Goal: Task Accomplishment & Management: Complete application form

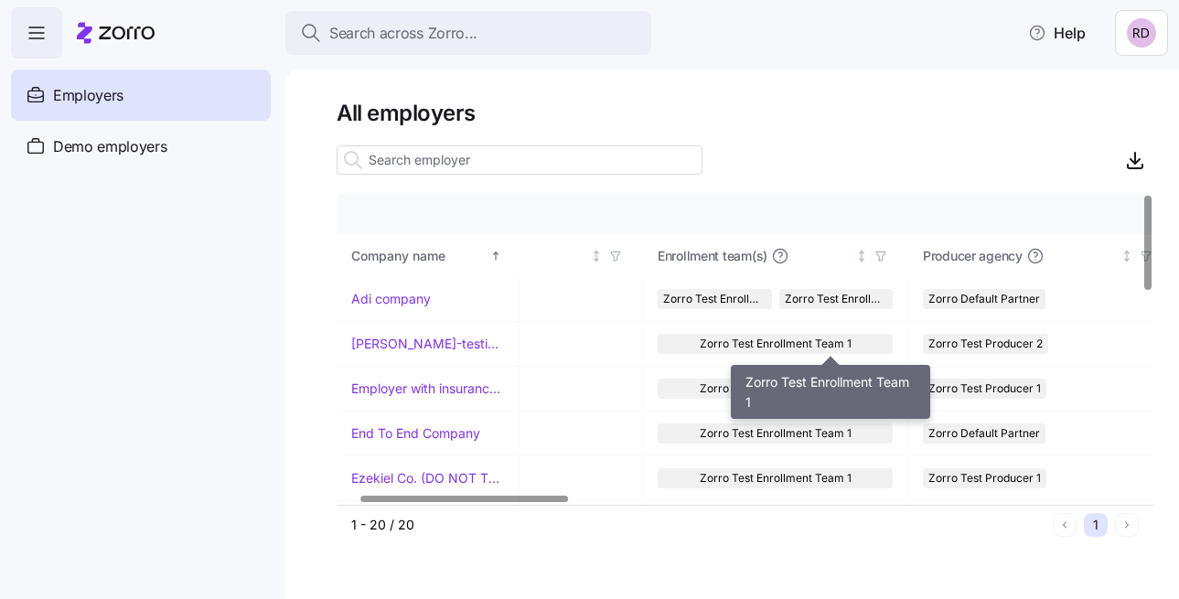
scroll to position [0, 87]
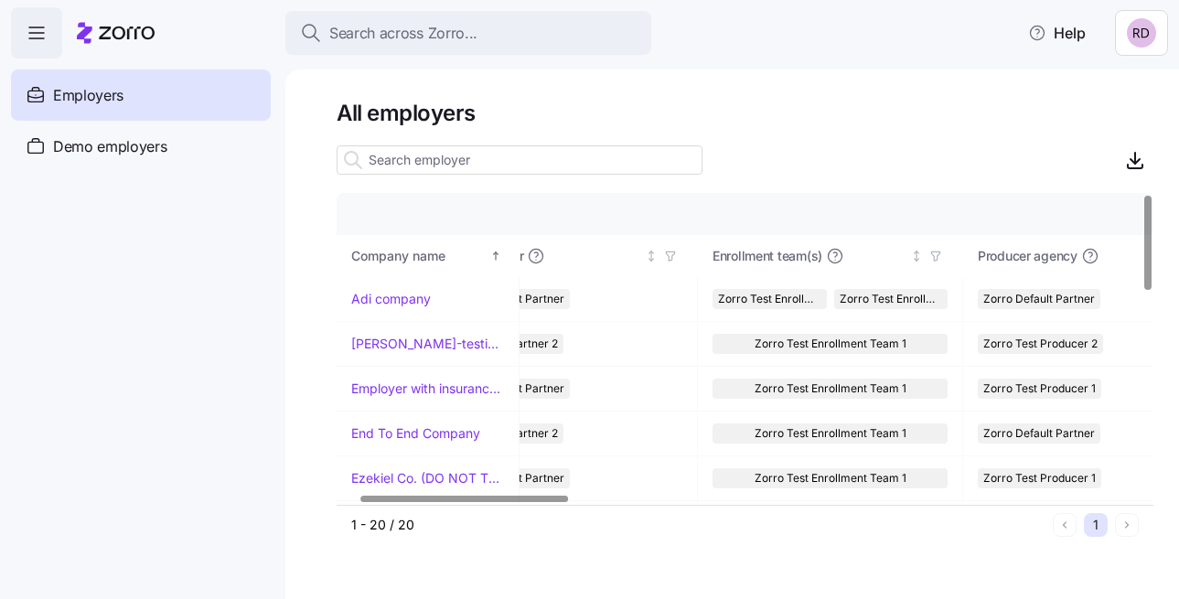
click at [910, 142] on div at bounding box center [745, 160] width 817 height 37
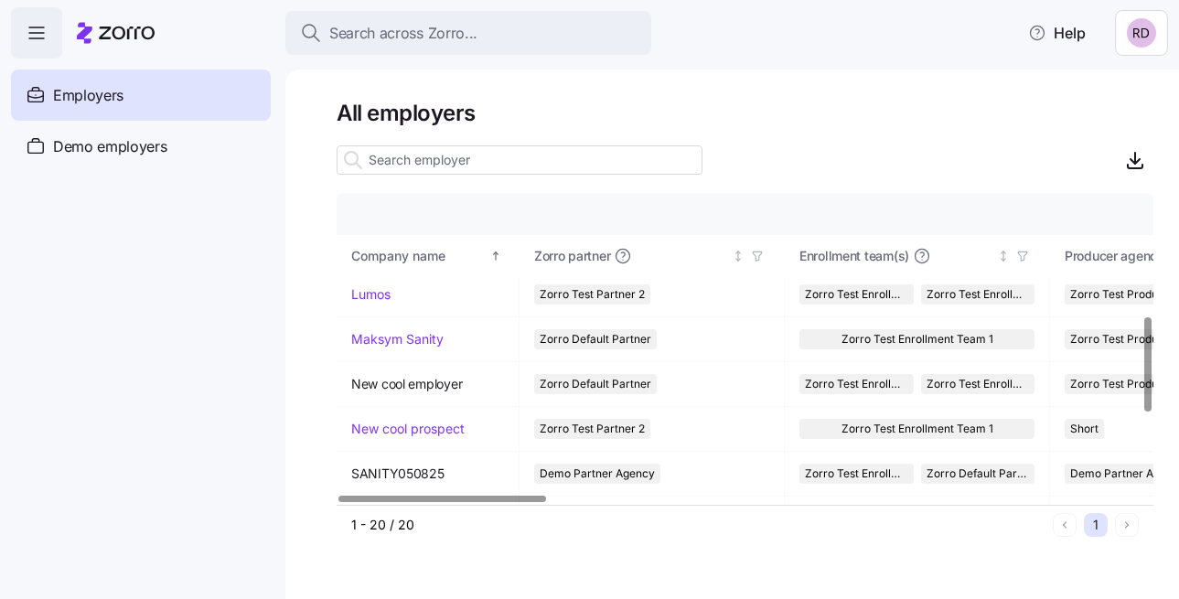
scroll to position [399, 0]
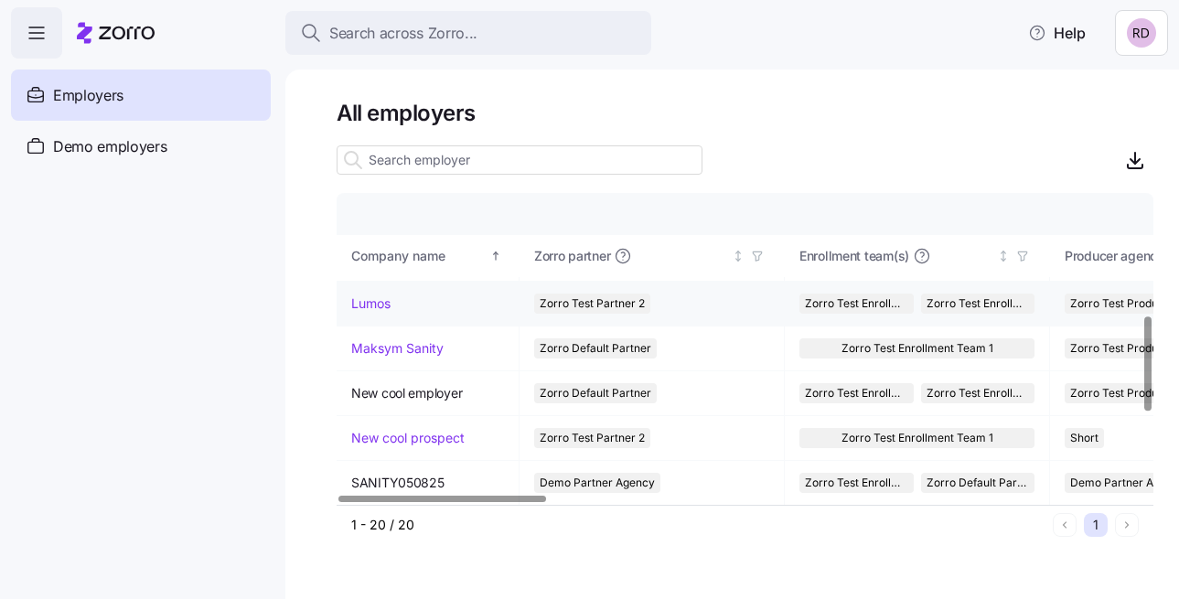
click at [371, 295] on link "Lumos" at bounding box center [370, 304] width 39 height 18
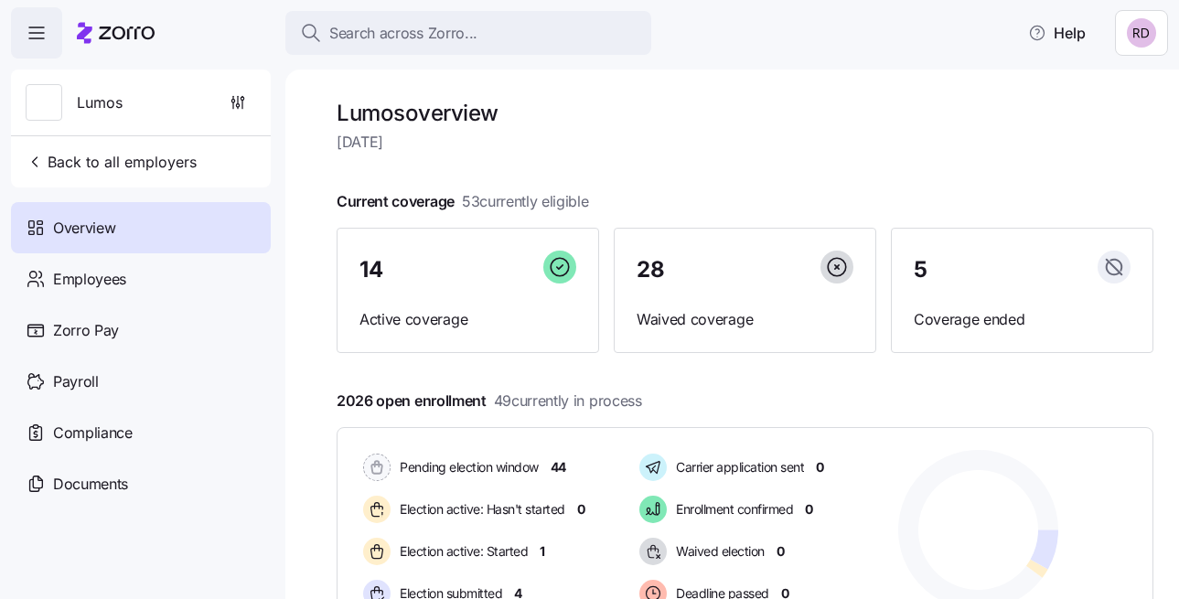
click at [918, 151] on span "[DATE]" at bounding box center [745, 142] width 817 height 23
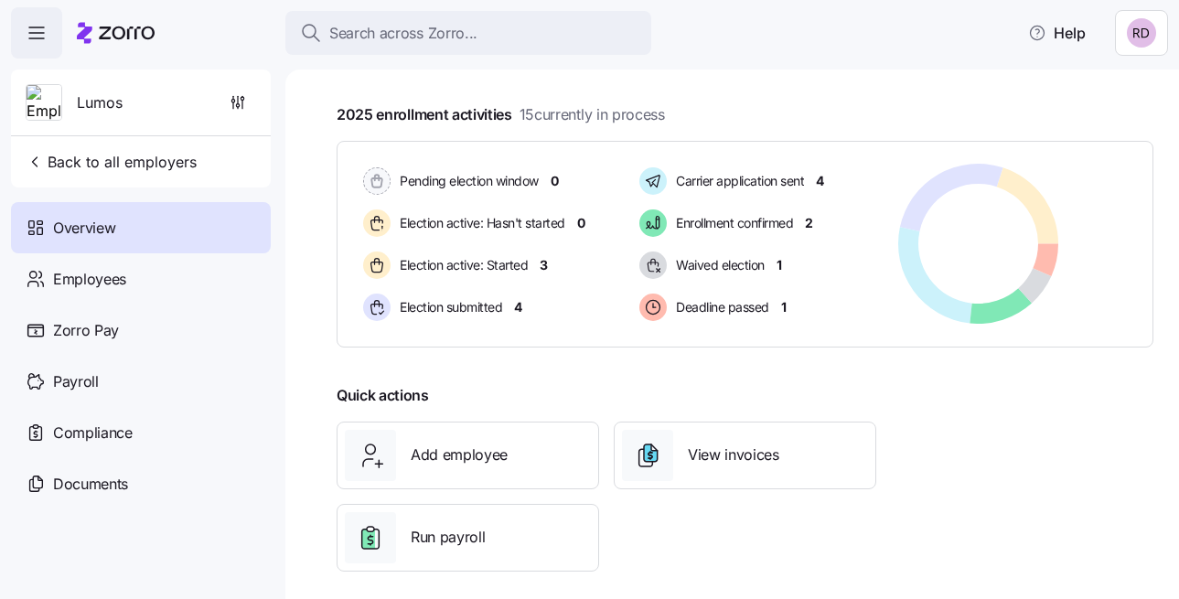
scroll to position [584, 0]
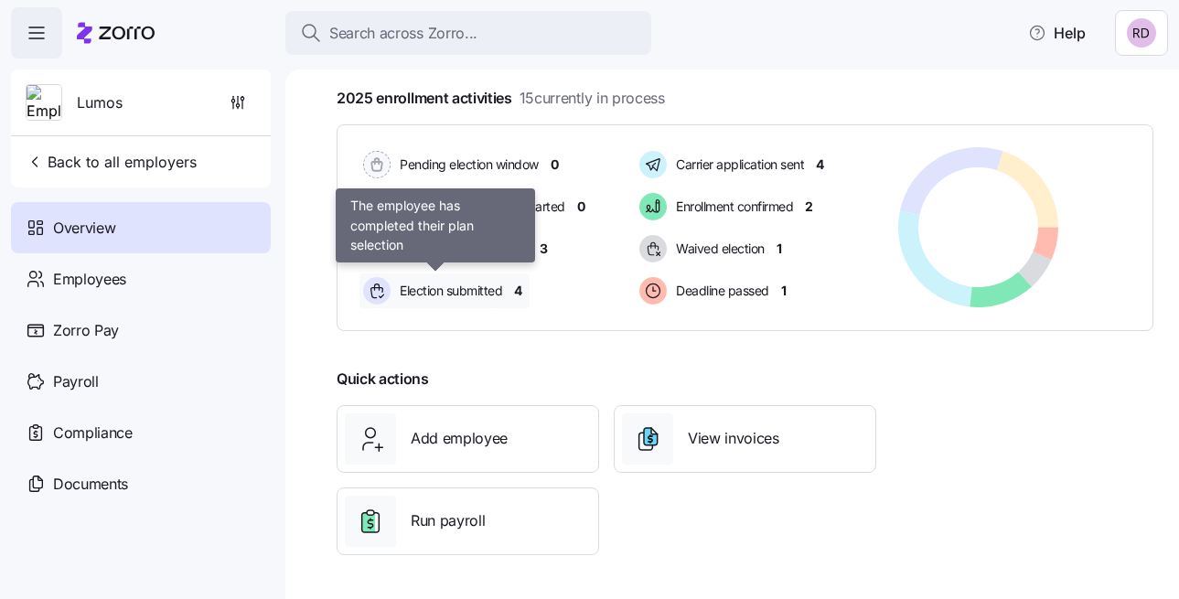
click at [456, 297] on span "Election submitted" at bounding box center [448, 291] width 108 height 18
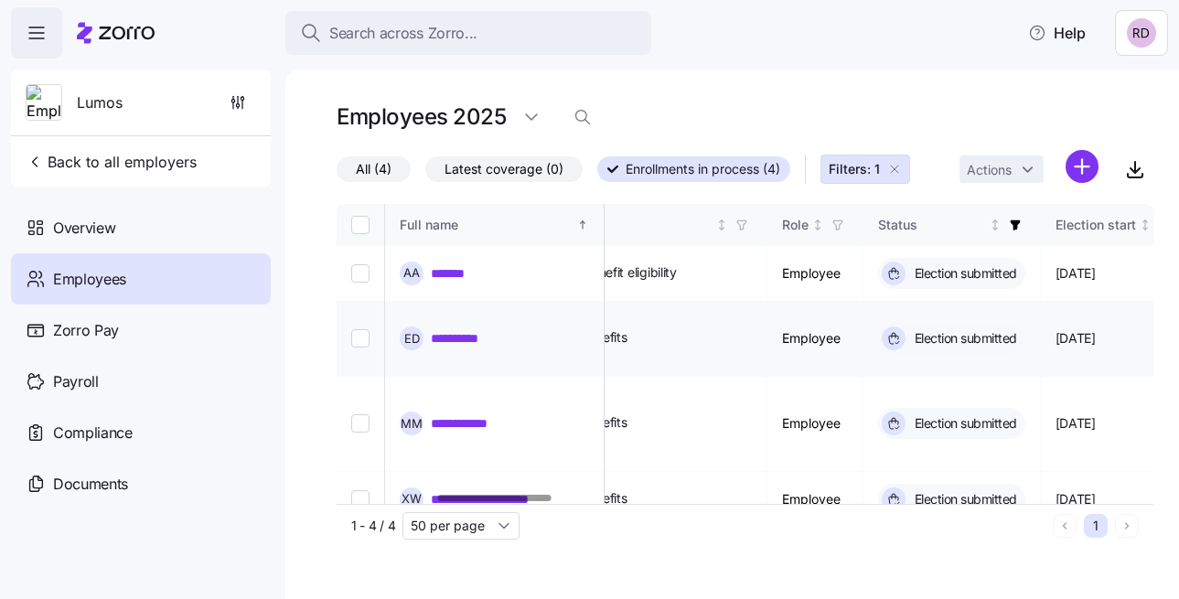
scroll to position [0, 724]
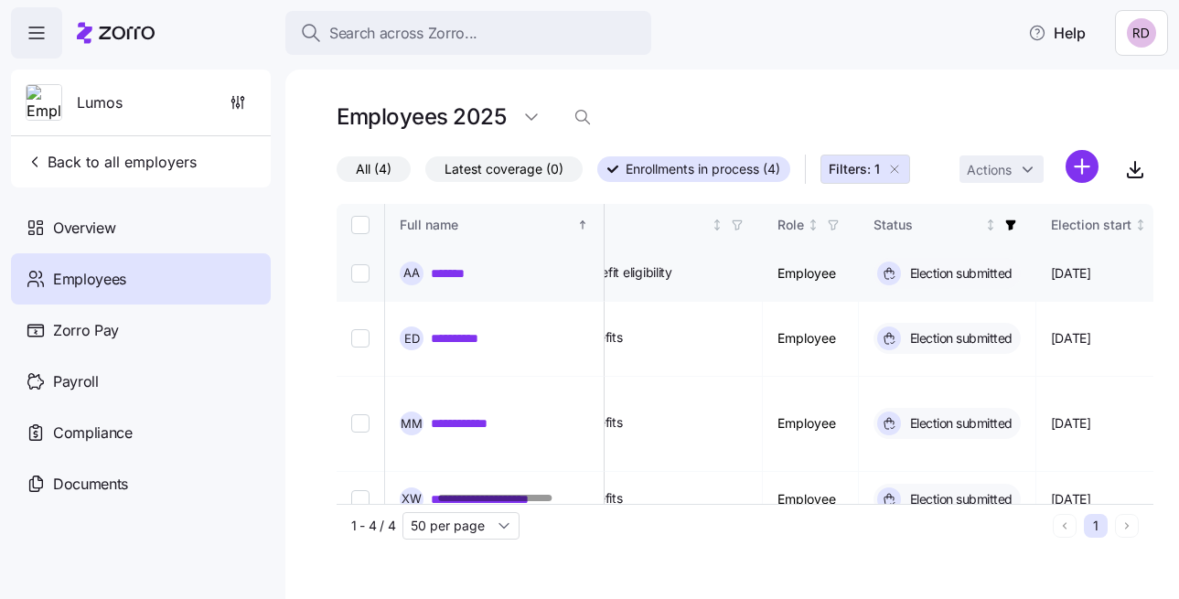
click at [449, 269] on link "*******" at bounding box center [452, 273] width 43 height 18
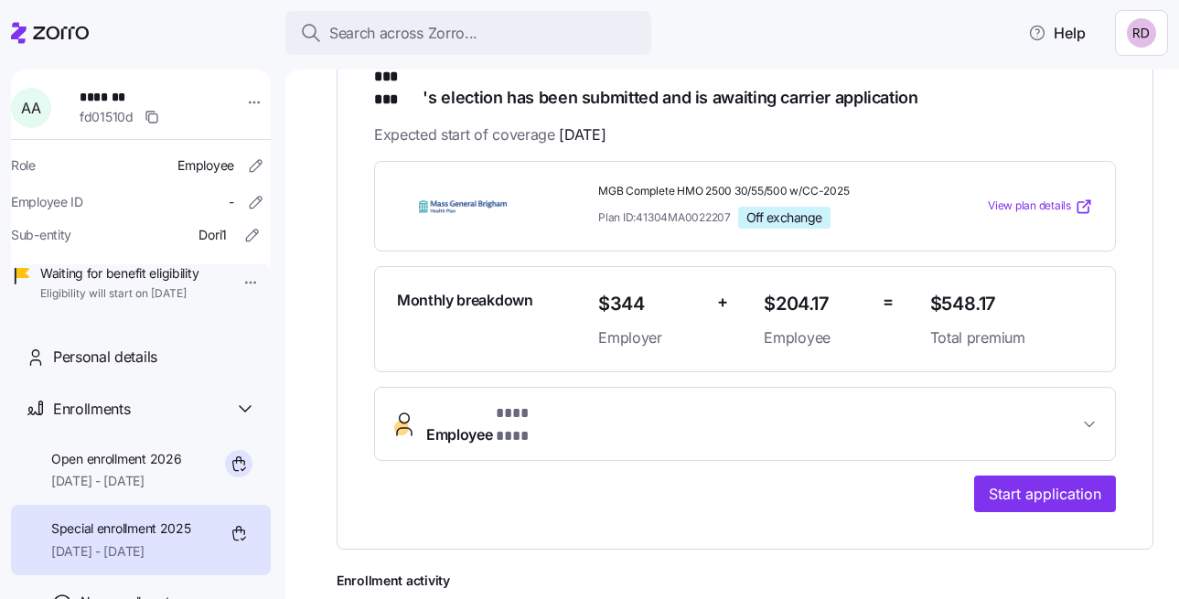
scroll to position [349, 0]
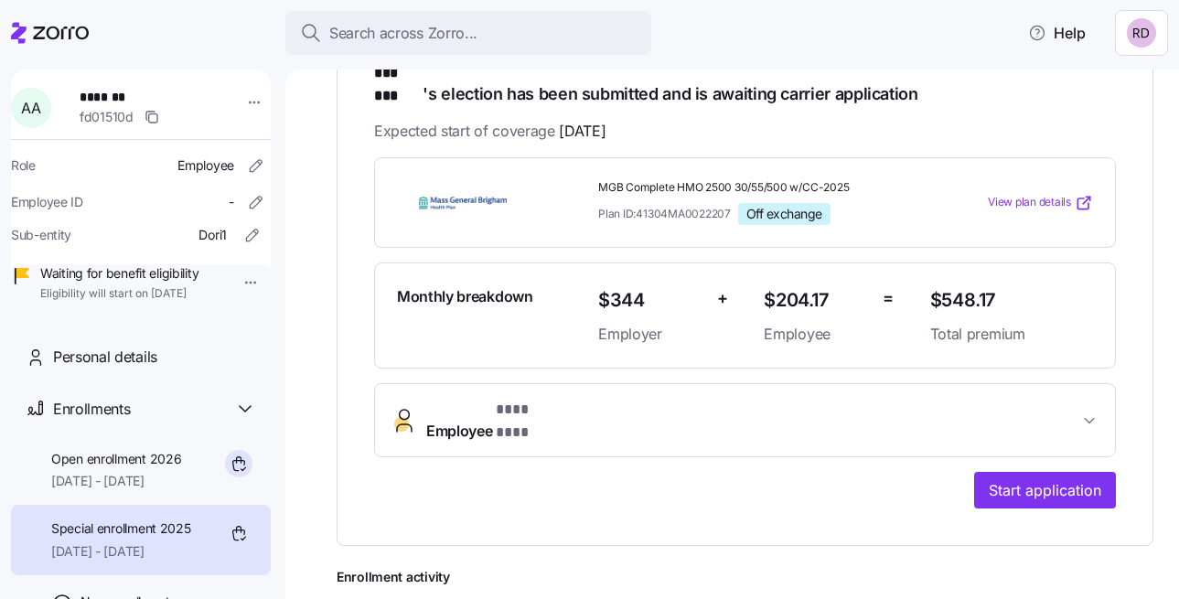
drag, startPoint x: 1011, startPoint y: 448, endPoint x: 991, endPoint y: 433, distance: 25.4
click at [992, 432] on div "**********" at bounding box center [745, 332] width 742 height 351
click at [1004, 479] on span "Start application" at bounding box center [1045, 490] width 113 height 22
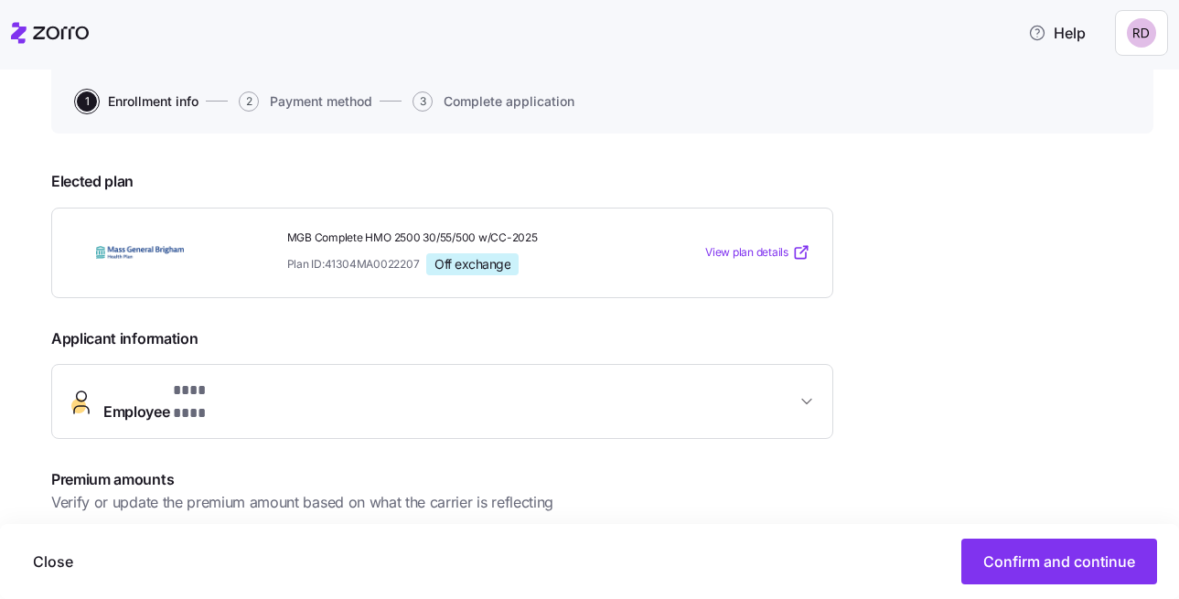
scroll to position [147, 0]
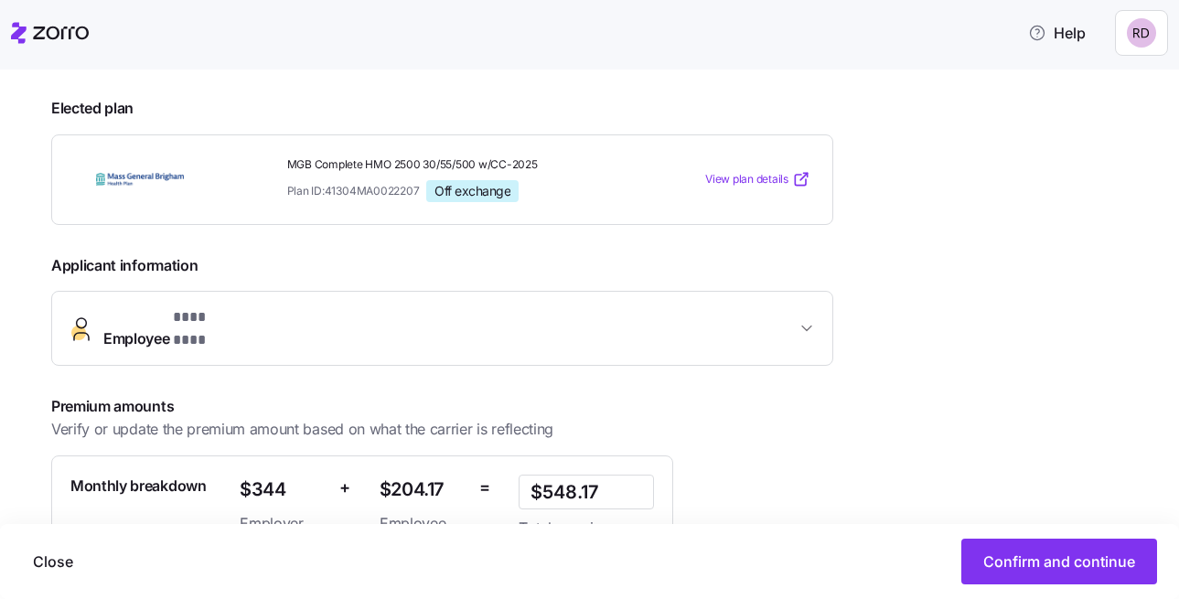
click at [781, 338] on button "Employee * *** *** *" at bounding box center [442, 328] width 780 height 73
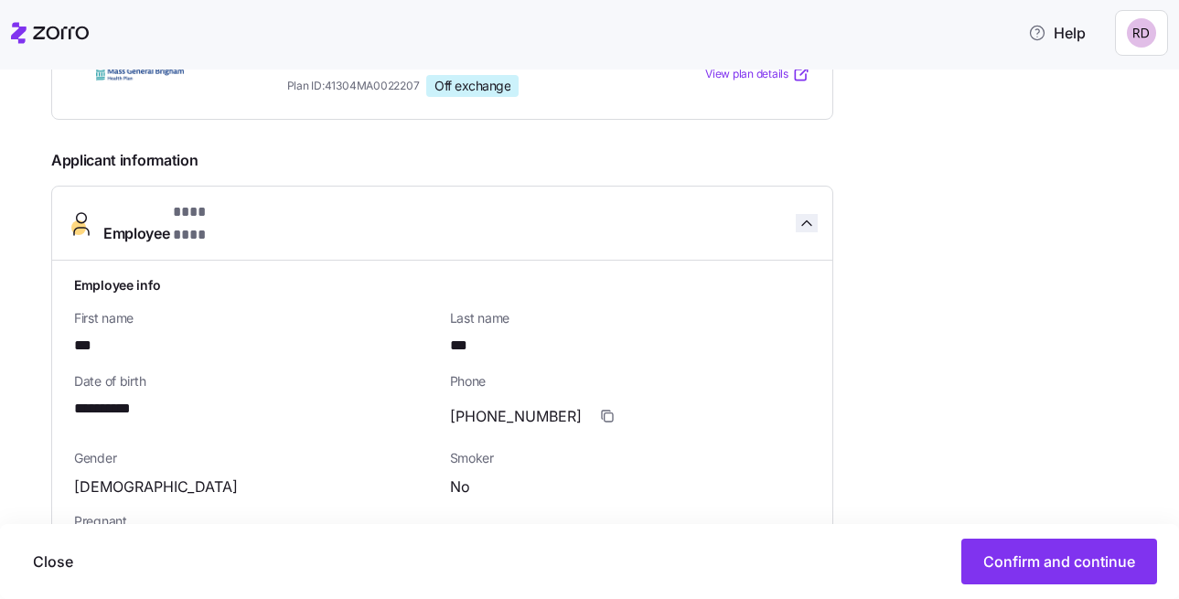
click at [806, 222] on icon "button" at bounding box center [807, 223] width 18 height 18
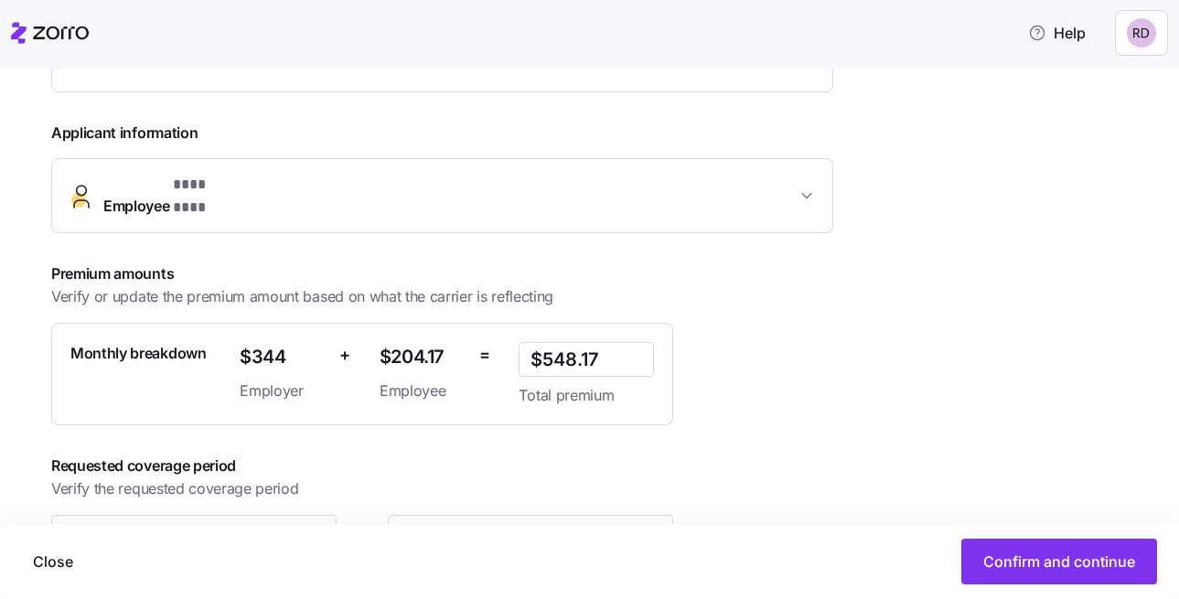
scroll to position [409, 0]
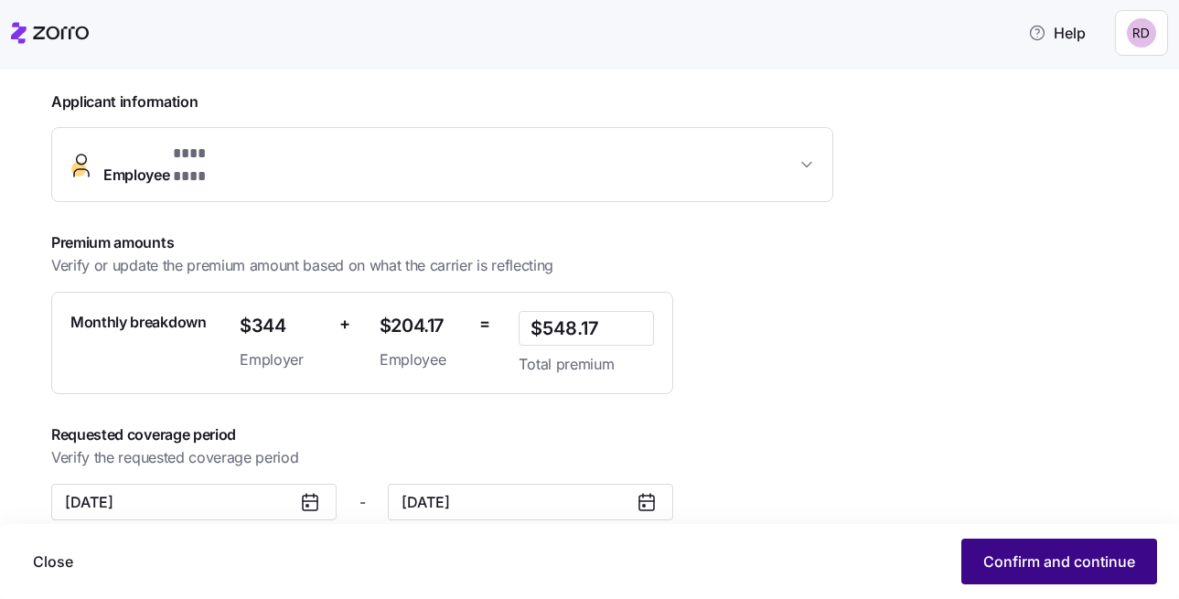
click at [1054, 545] on button "Confirm and continue" at bounding box center [1059, 562] width 196 height 46
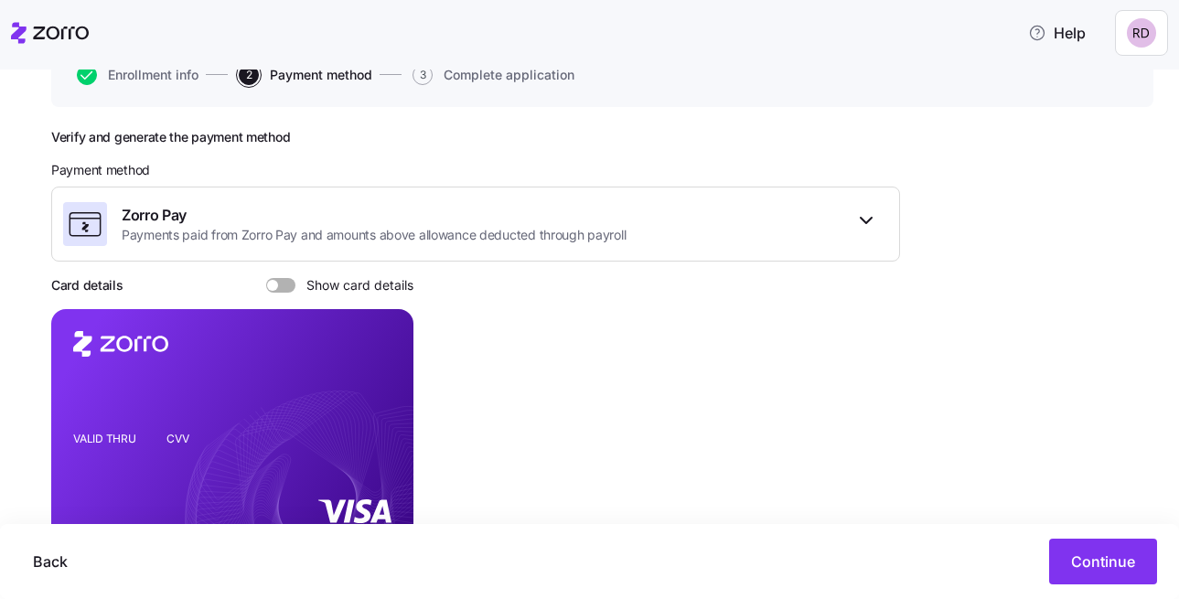
scroll to position [223, 0]
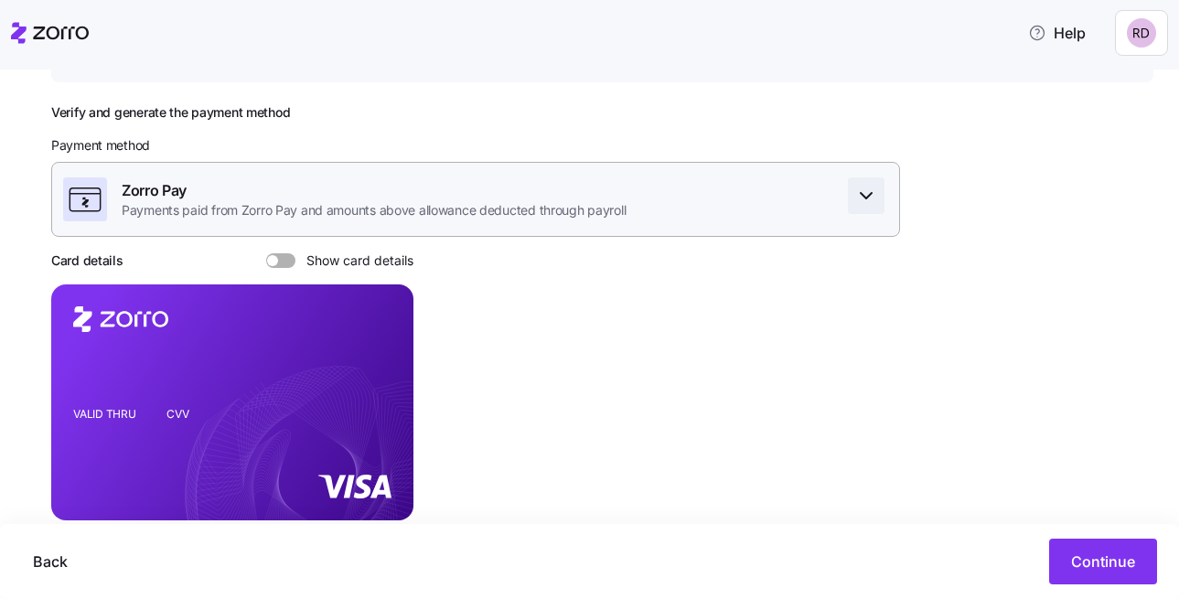
click at [868, 200] on icon "button" at bounding box center [866, 196] width 22 height 22
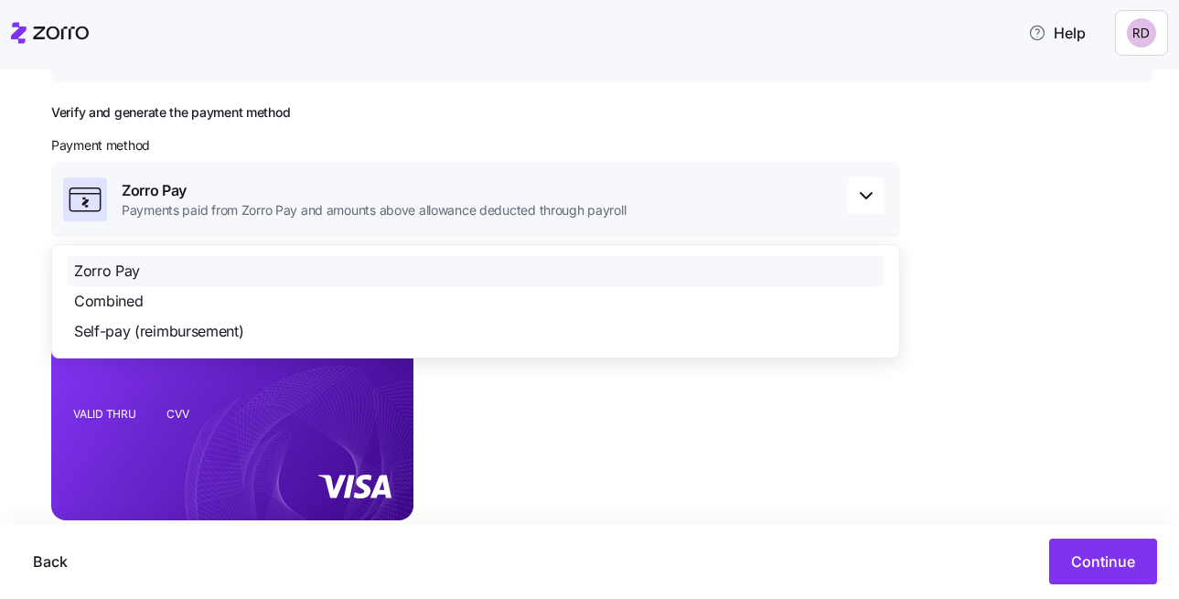
click at [918, 177] on div "Verify and generate the payment method Payment method Zorro Pay Payments paid f…" at bounding box center [602, 381] width 1102 height 555
click at [864, 201] on icon "button" at bounding box center [866, 196] width 22 height 22
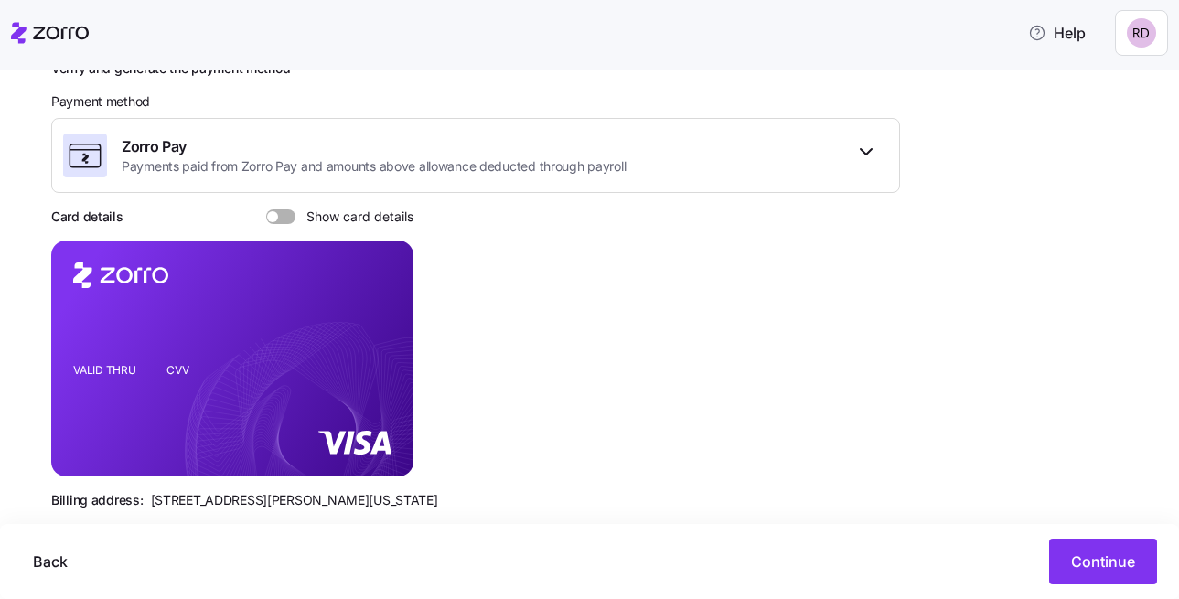
scroll to position [247, 0]
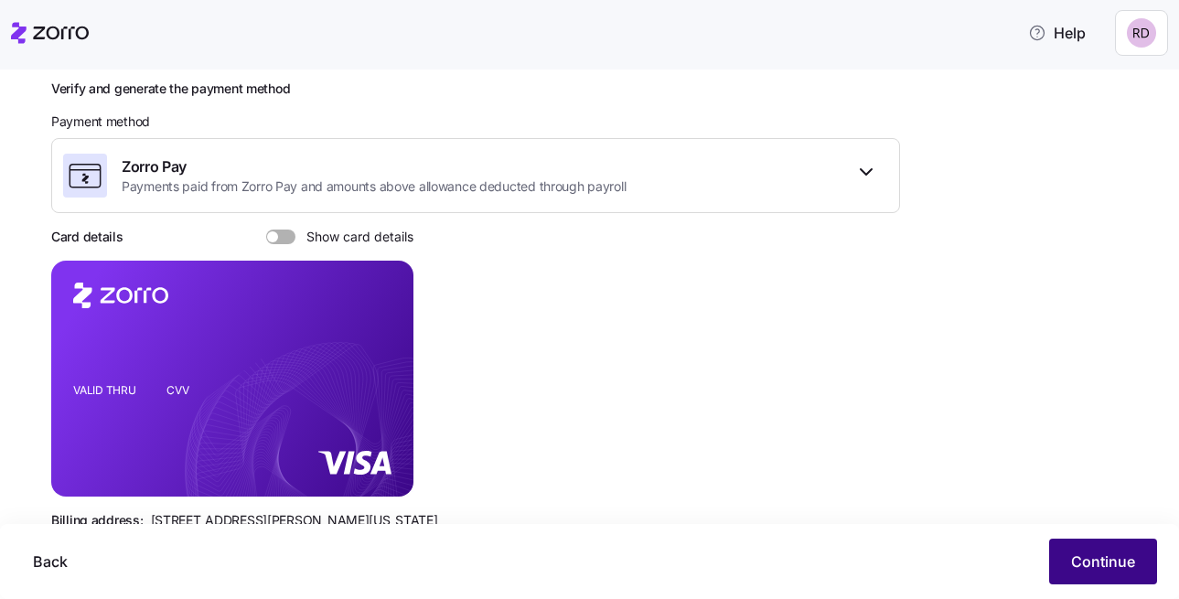
click at [1089, 568] on span "Continue" at bounding box center [1103, 562] width 64 height 22
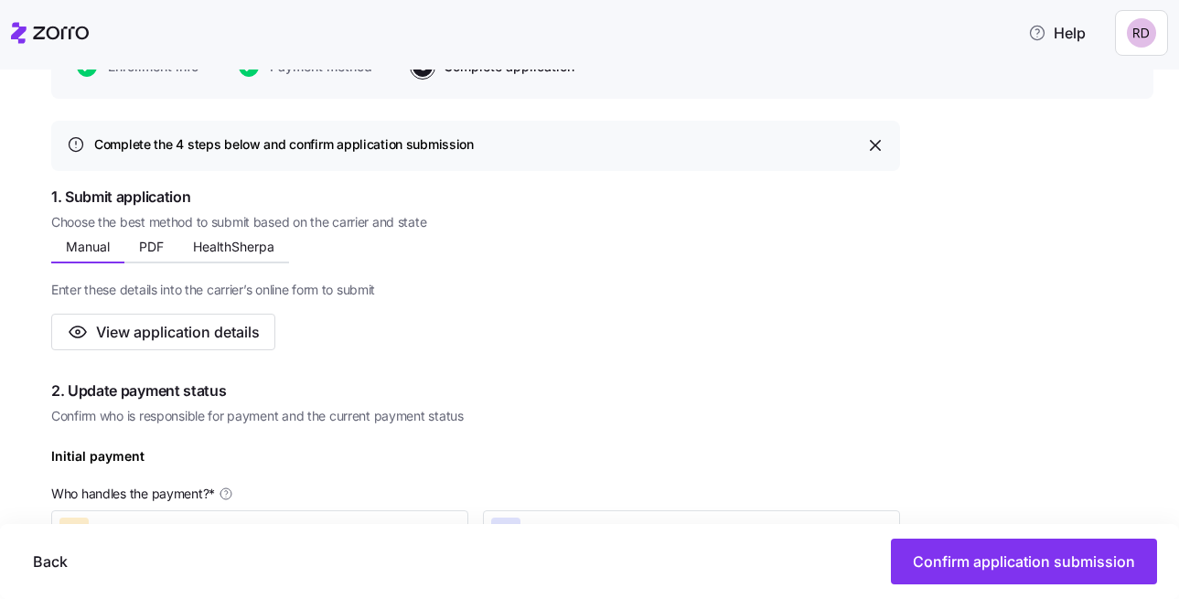
scroll to position [240, 0]
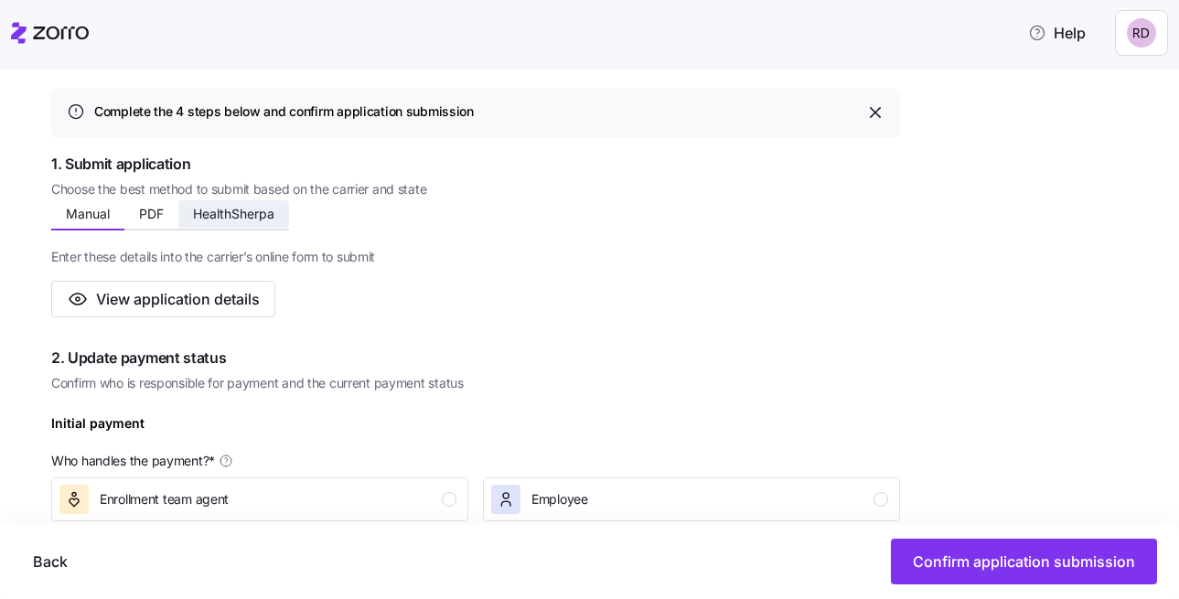
click at [236, 220] on span "HealthSherpa" at bounding box center [233, 214] width 81 height 13
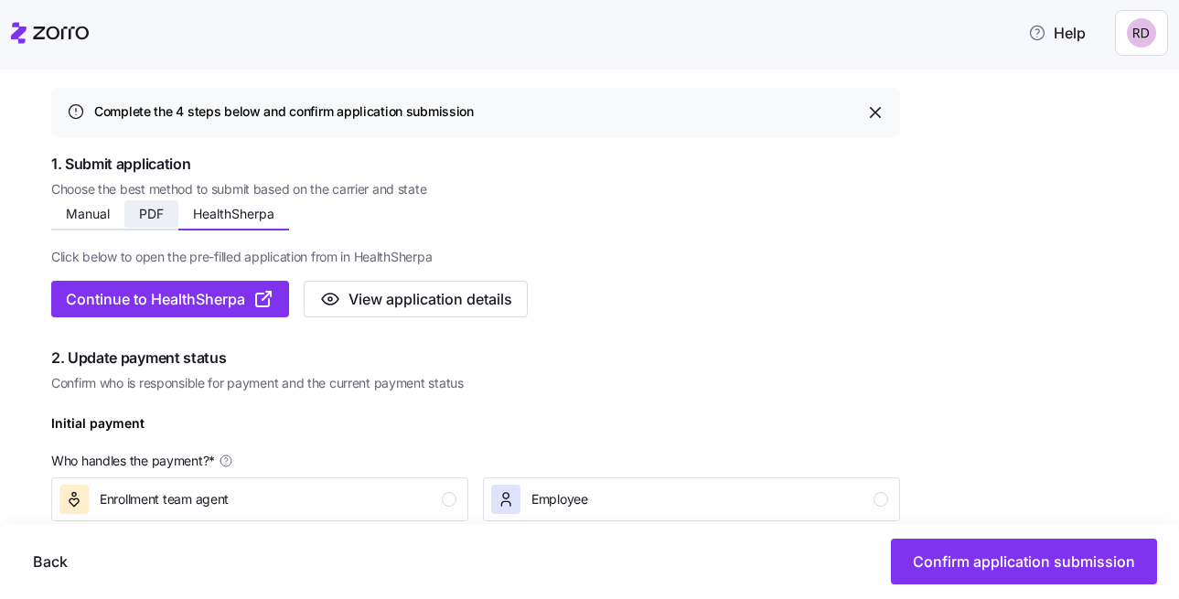
click at [166, 216] on button "PDF" at bounding box center [151, 213] width 54 height 27
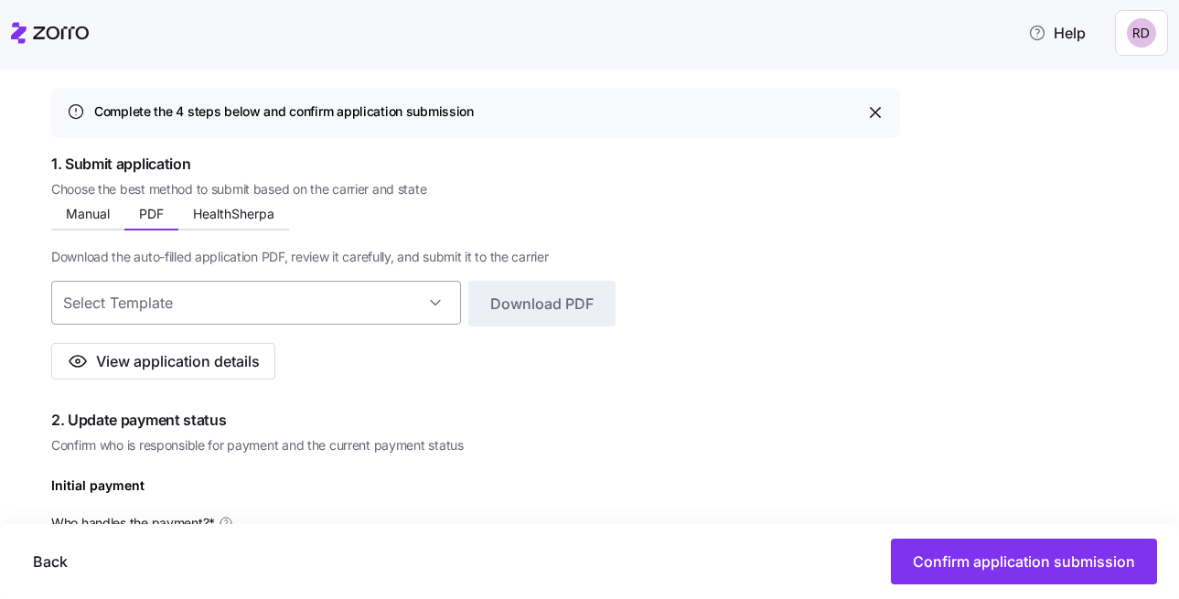
click at [228, 306] on input at bounding box center [256, 303] width 410 height 44
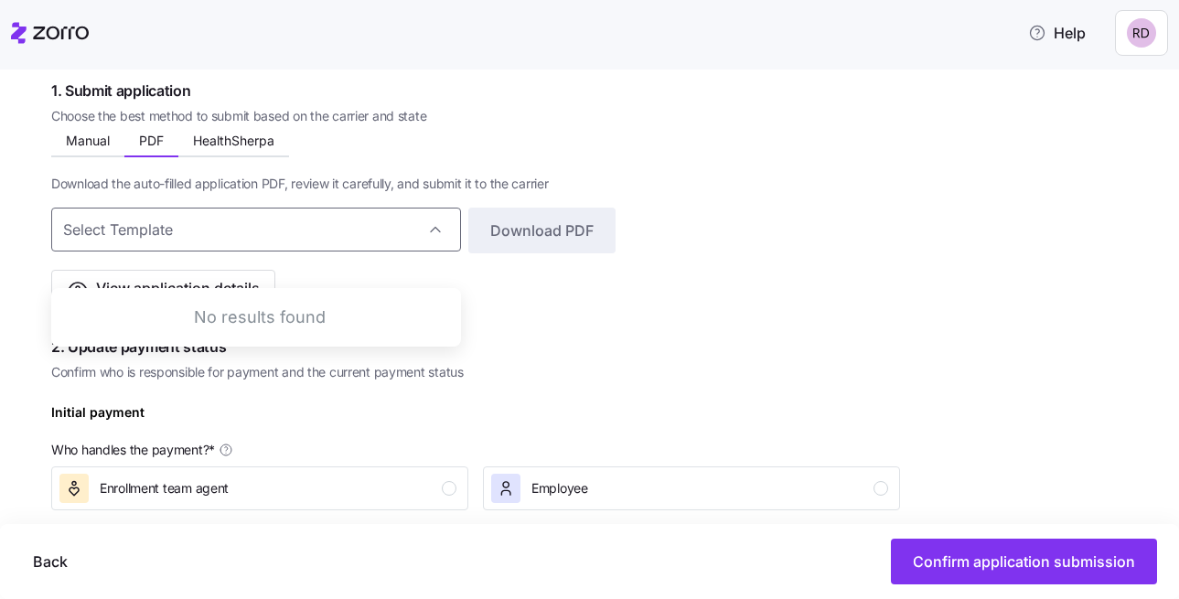
scroll to position [320, 0]
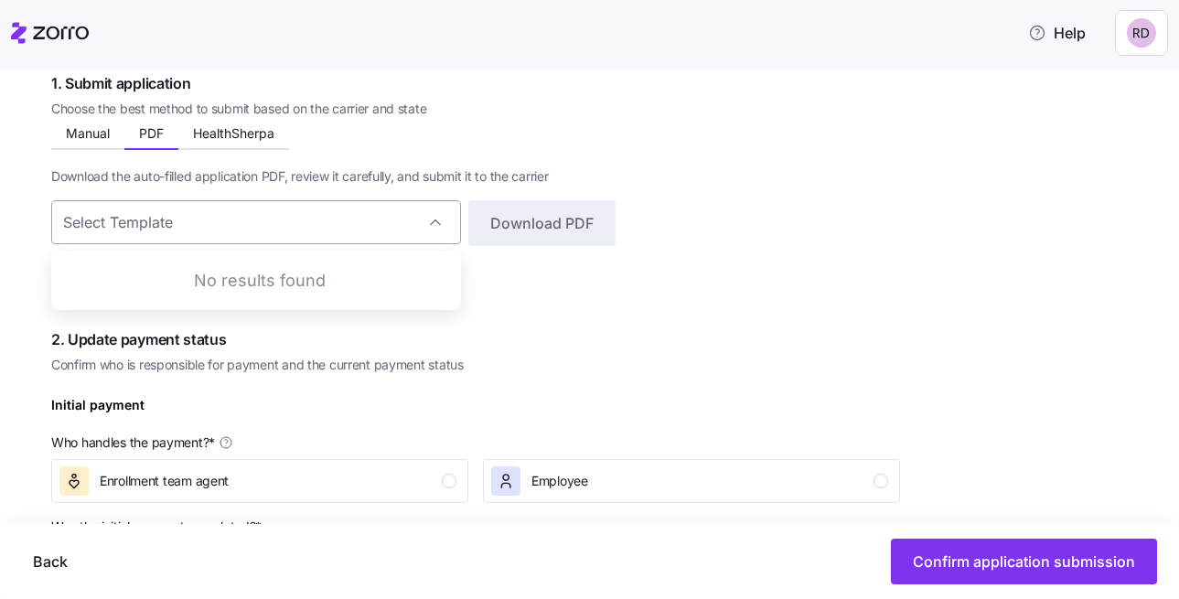
click at [444, 205] on input at bounding box center [256, 222] width 410 height 44
click at [81, 140] on span "Manual" at bounding box center [88, 133] width 44 height 13
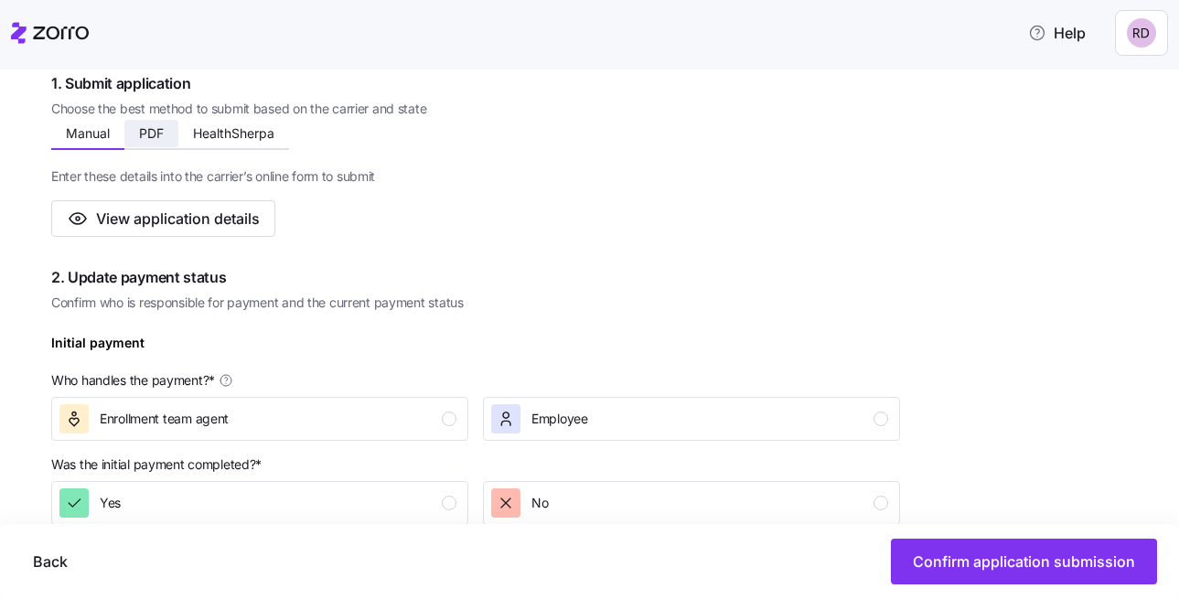
click at [152, 140] on span "PDF" at bounding box center [151, 133] width 25 height 13
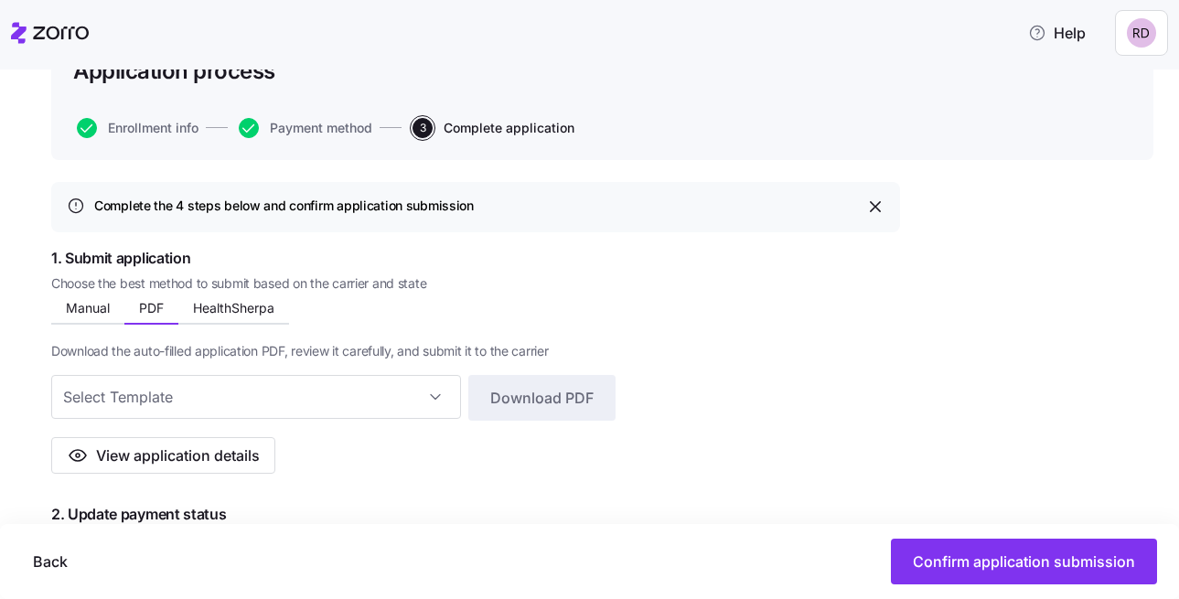
scroll to position [133, 0]
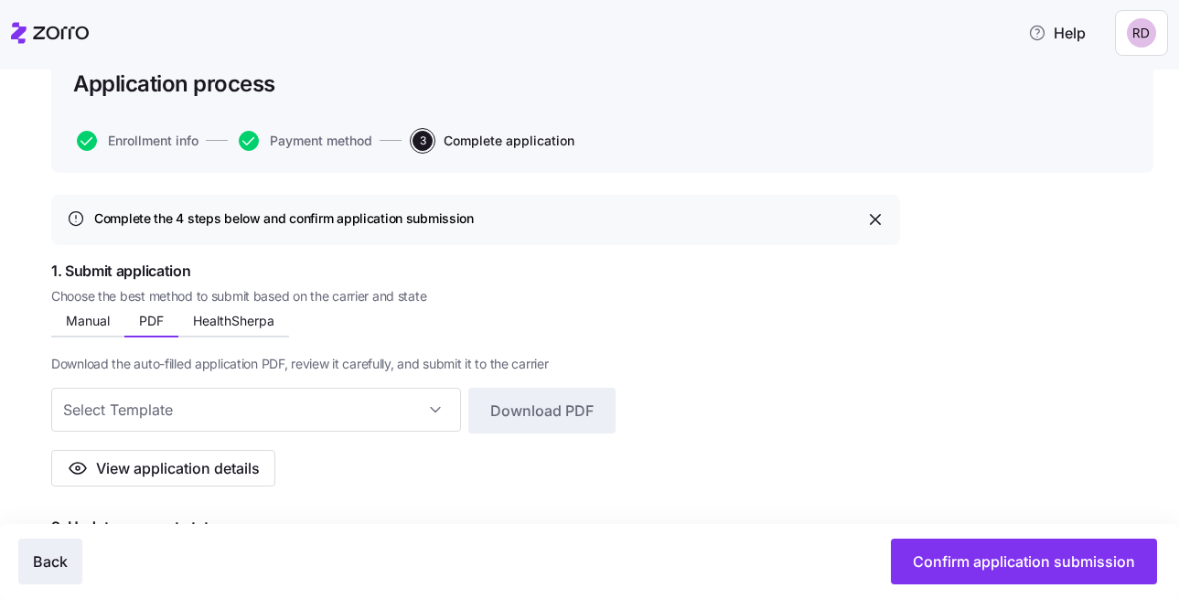
click at [32, 573] on button "Back" at bounding box center [50, 562] width 64 height 46
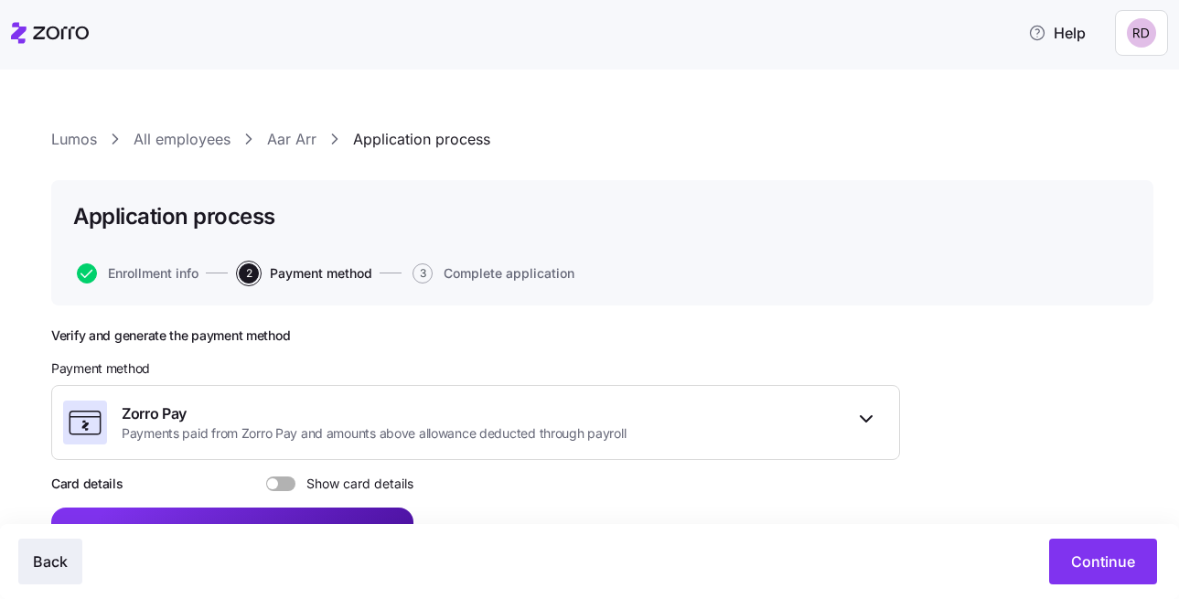
click at [54, 556] on span "Back" at bounding box center [50, 562] width 35 height 22
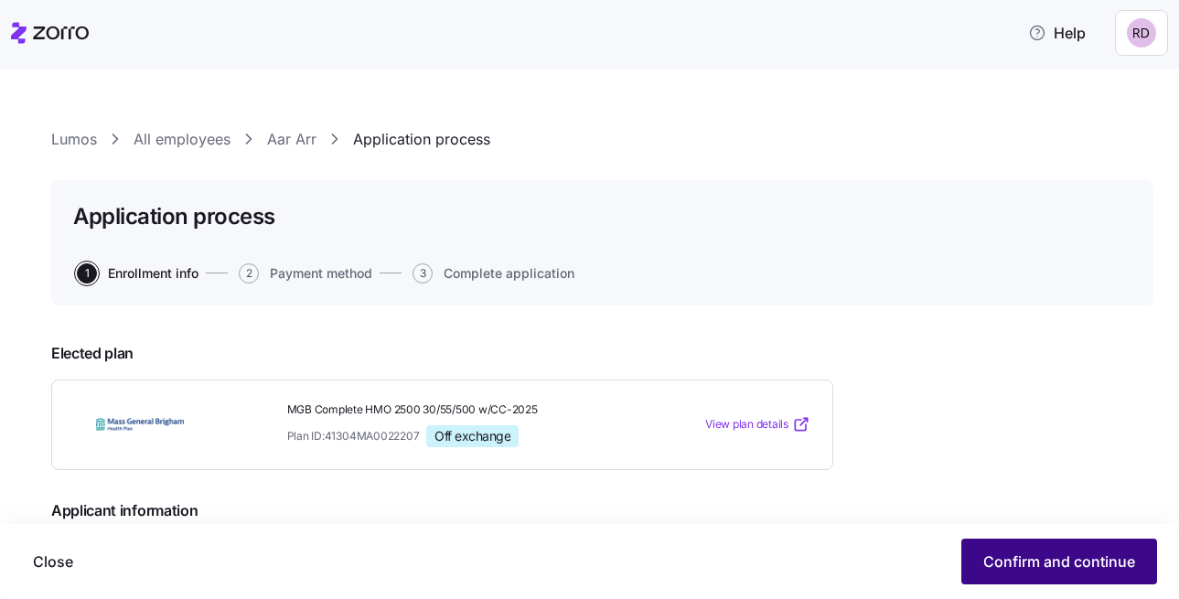
click at [1063, 551] on button "Confirm and continue" at bounding box center [1059, 562] width 196 height 46
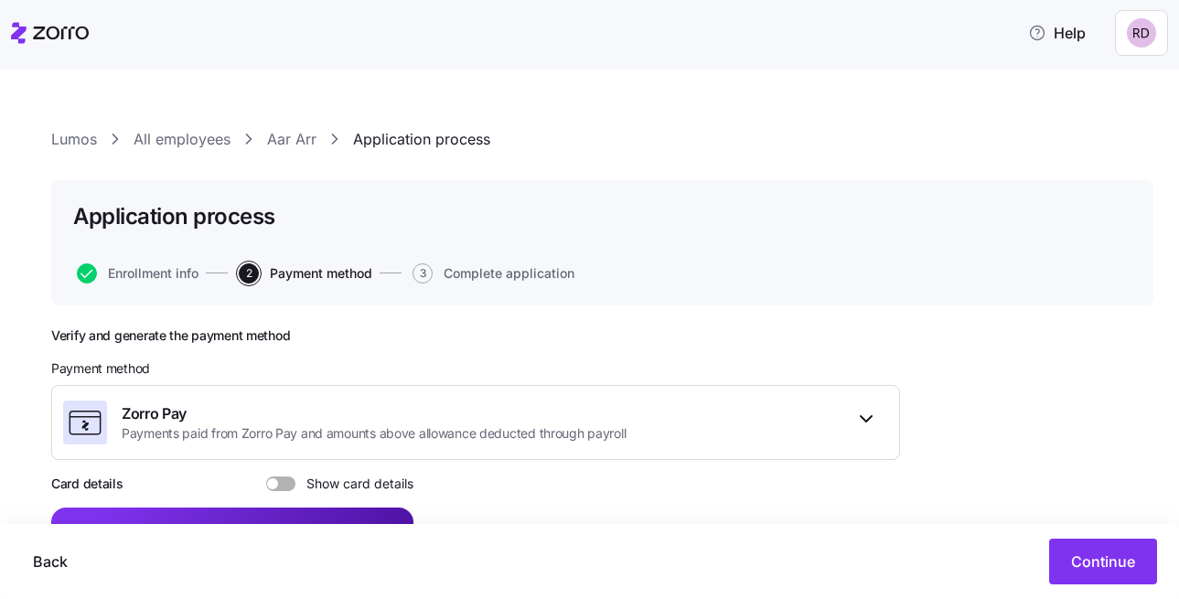
click at [1089, 555] on span "Continue" at bounding box center [1103, 562] width 64 height 22
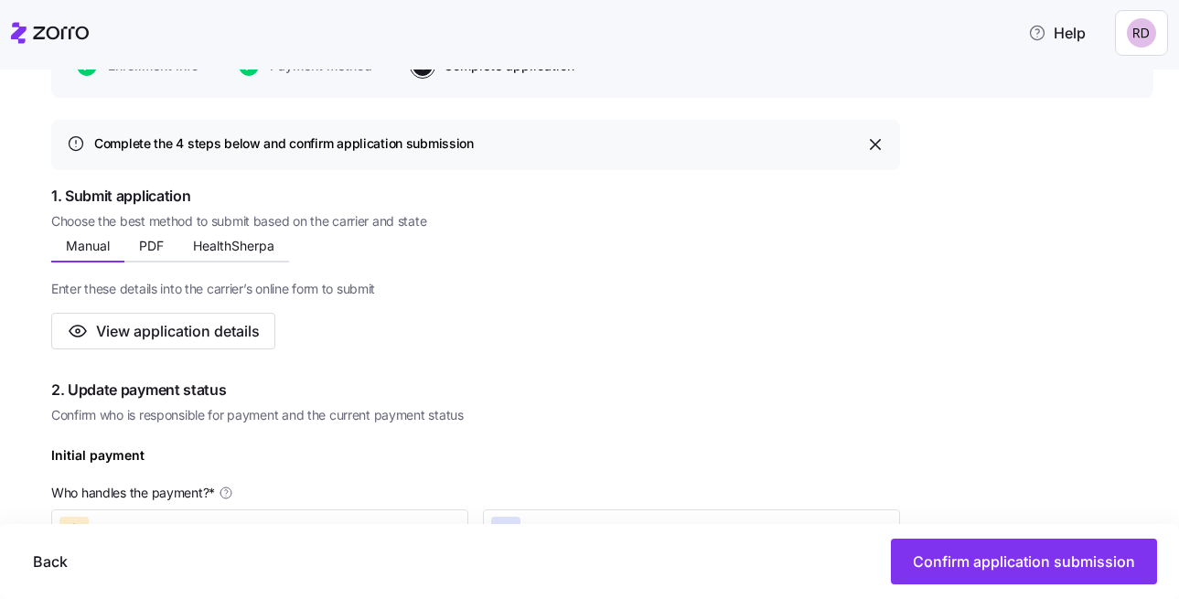
scroll to position [236, 0]
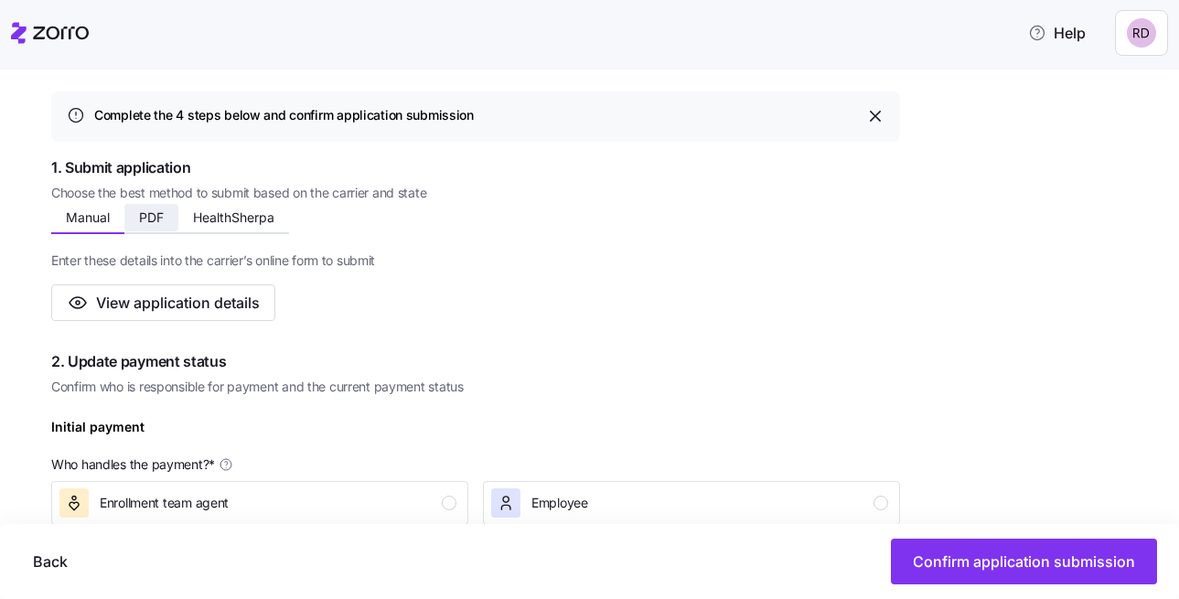
click at [137, 209] on button "PDF" at bounding box center [151, 217] width 54 height 27
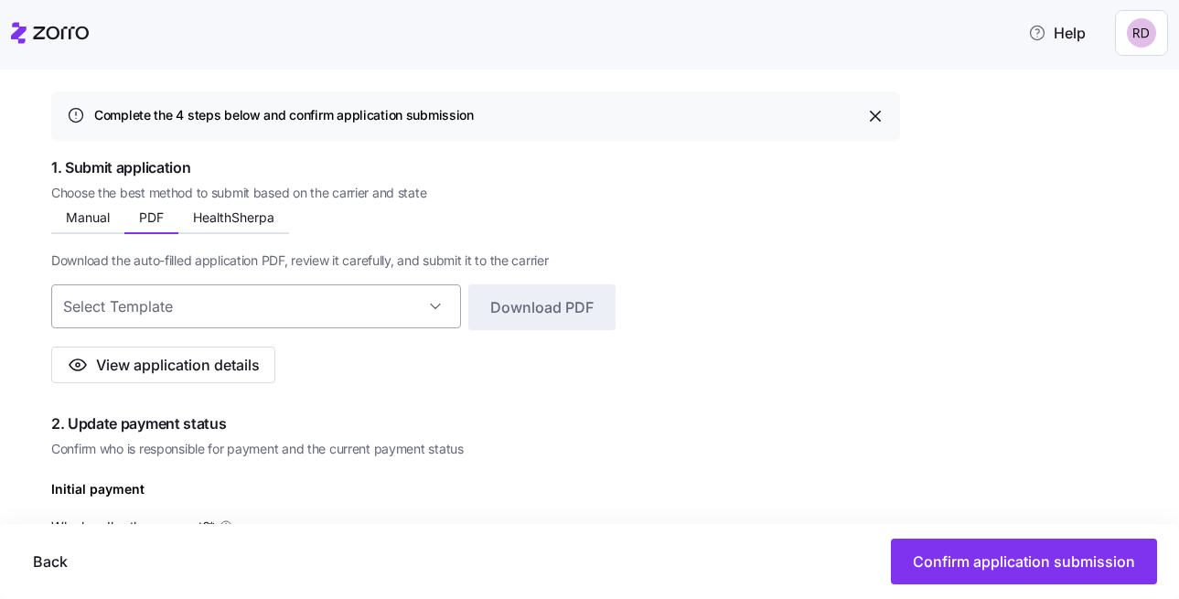
click at [157, 314] on input at bounding box center [256, 306] width 410 height 44
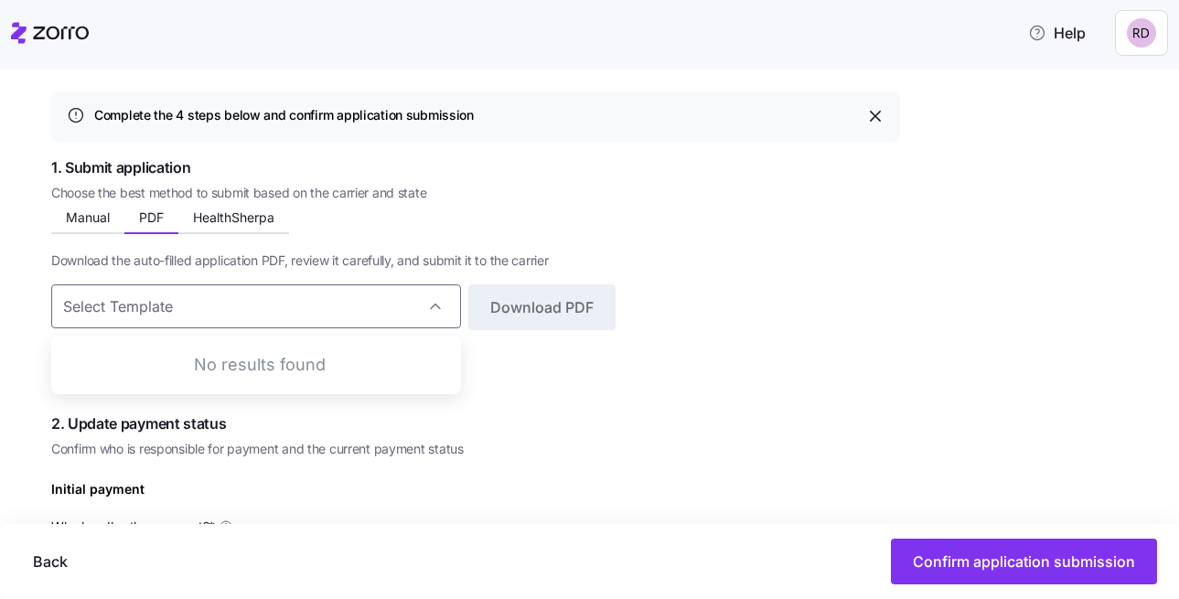
click at [399, 229] on div "Manual PDF HealthSherpa Enter these details into the carrier’s online form to s…" at bounding box center [475, 295] width 849 height 177
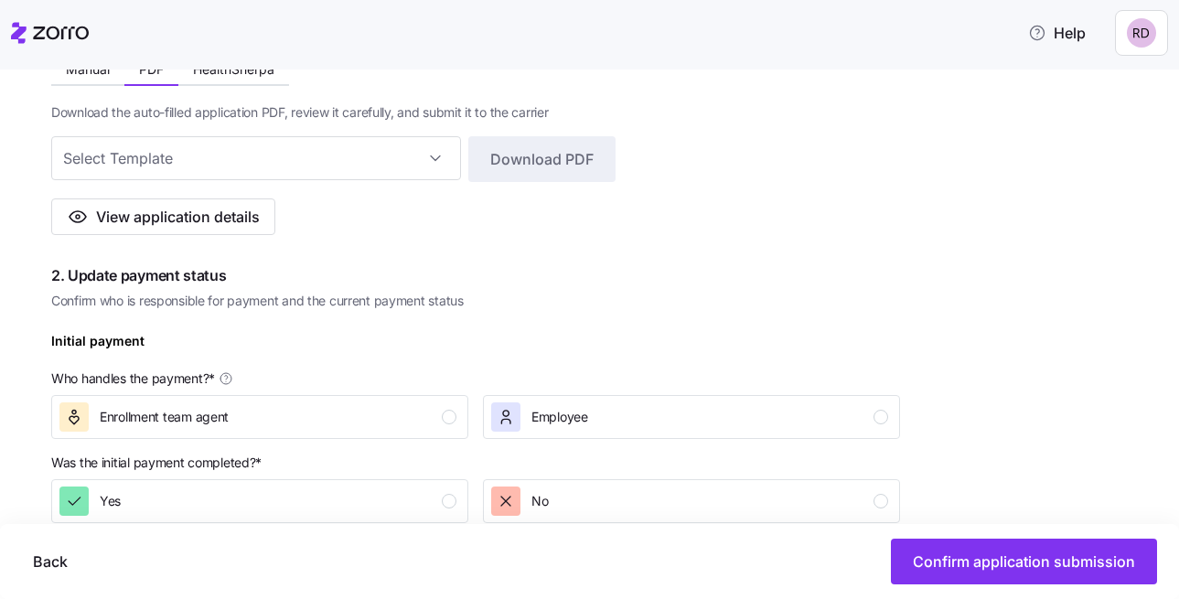
scroll to position [398, 0]
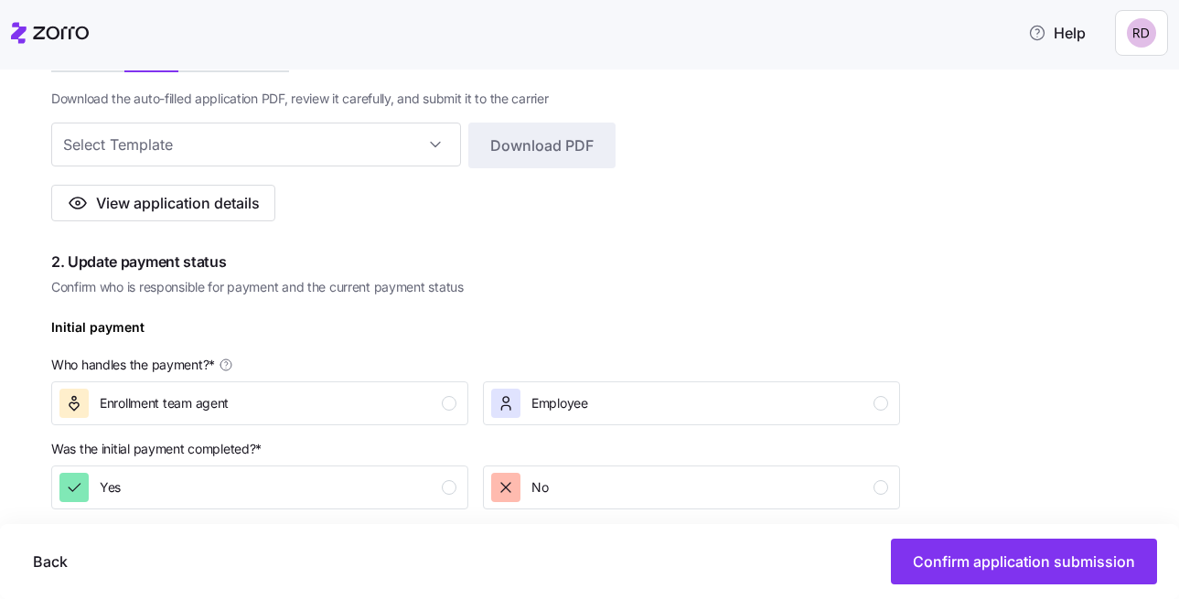
click at [446, 286] on span "Confirm who is responsible for payment and the current payment status" at bounding box center [475, 287] width 849 height 18
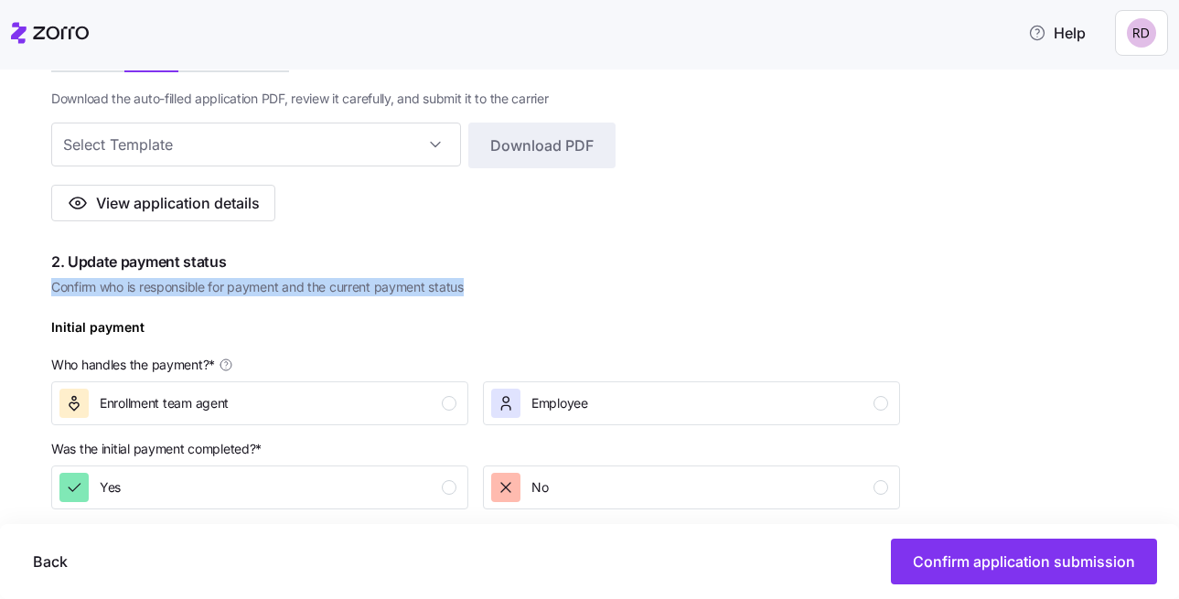
click at [446, 286] on span "Confirm who is responsible for payment and the current payment status" at bounding box center [475, 287] width 849 height 18
click at [445, 279] on span "Confirm who is responsible for payment and the current payment status" at bounding box center [475, 287] width 849 height 18
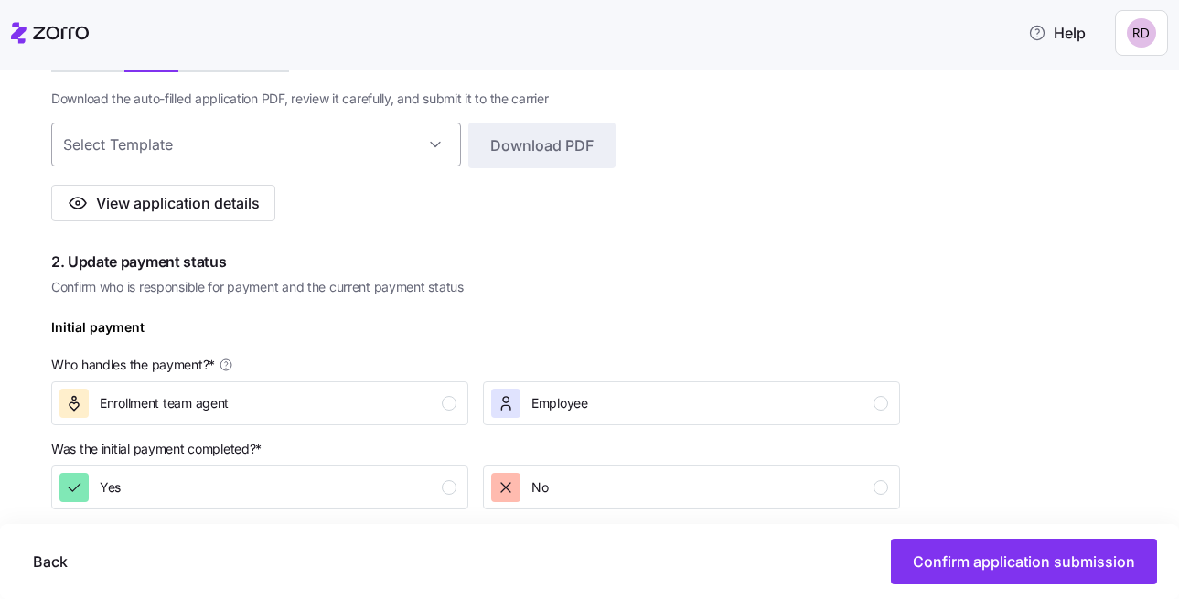
click at [436, 151] on input at bounding box center [256, 145] width 410 height 44
click at [565, 283] on span "Confirm who is responsible for payment and the current payment status" at bounding box center [475, 287] width 849 height 18
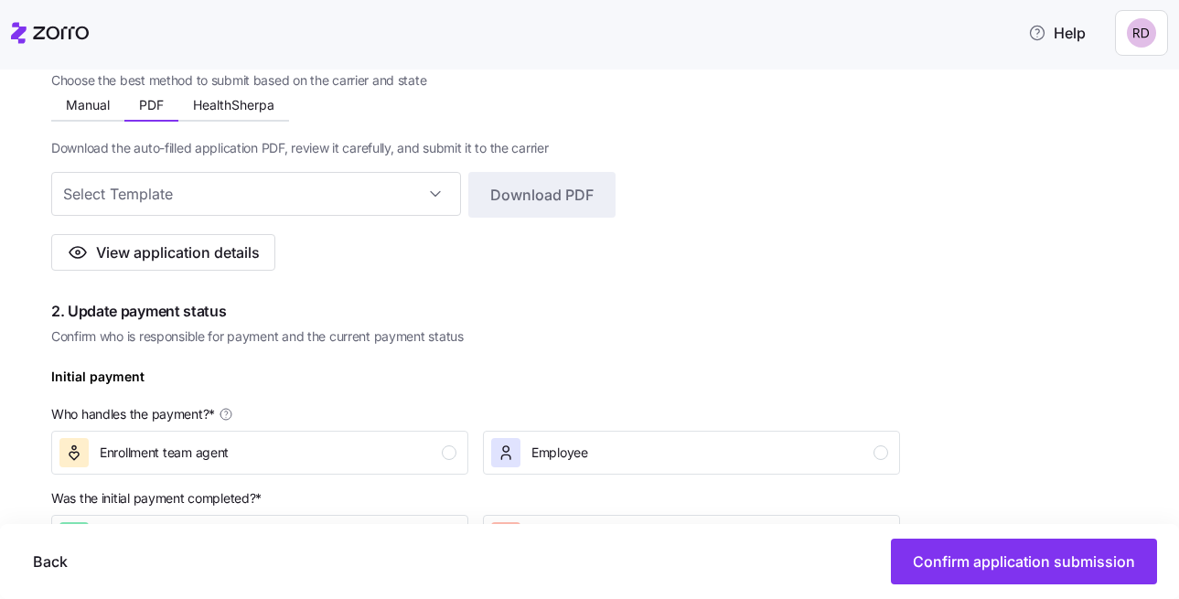
scroll to position [331, 0]
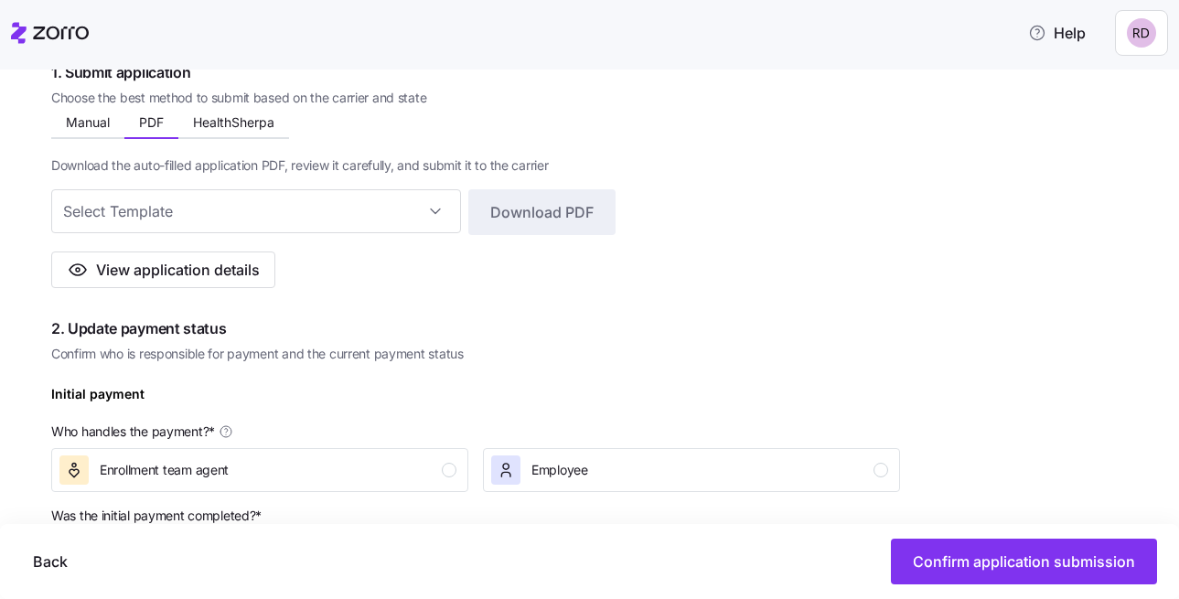
click at [385, 361] on span "Confirm who is responsible for payment and the current payment status" at bounding box center [475, 354] width 849 height 18
click at [596, 109] on div "1. Submit application Choose the best method to submit based on the carrier and…" at bounding box center [475, 174] width 849 height 227
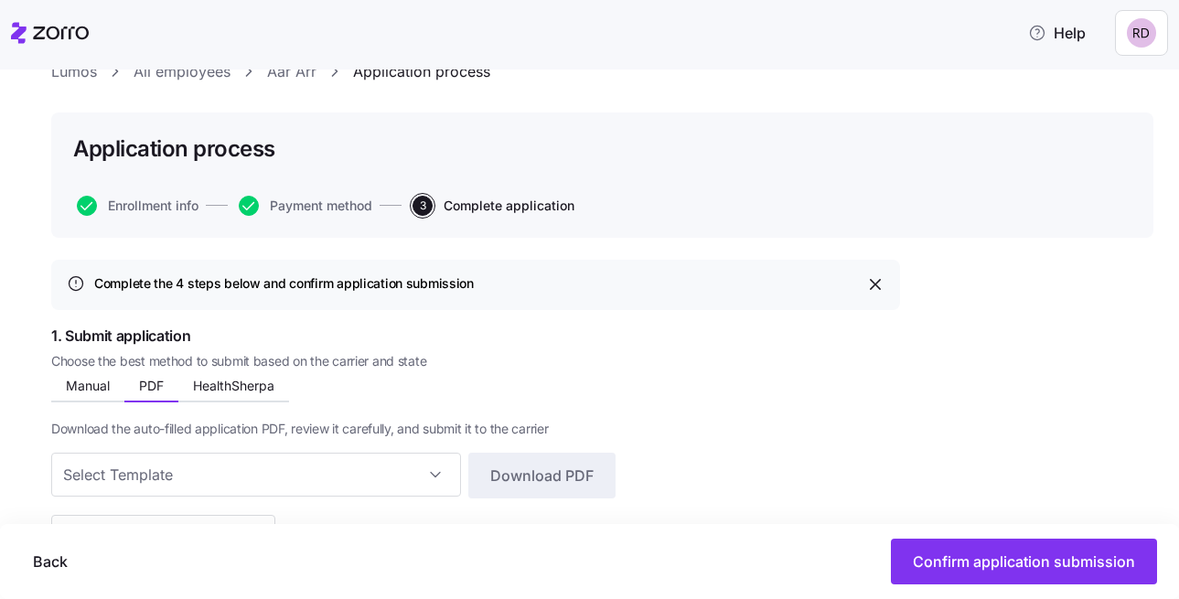
scroll to position [113, 0]
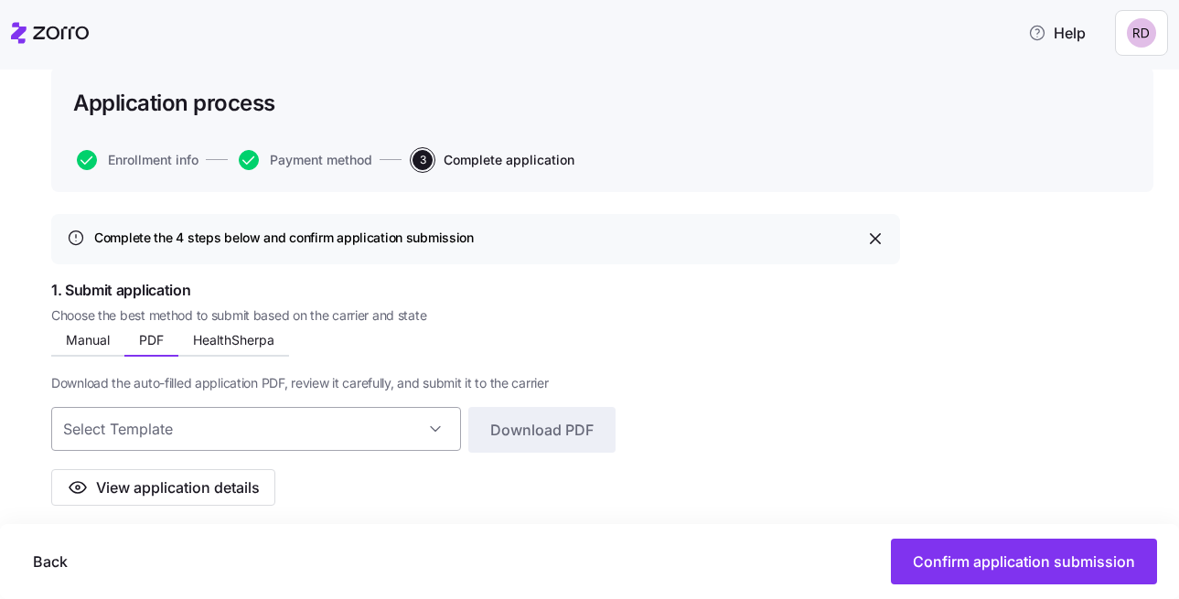
click at [289, 414] on input at bounding box center [256, 429] width 410 height 44
click at [395, 348] on div "Manual PDF HealthSherpa Enter these details into the carrier’s online form to s…" at bounding box center [475, 417] width 849 height 177
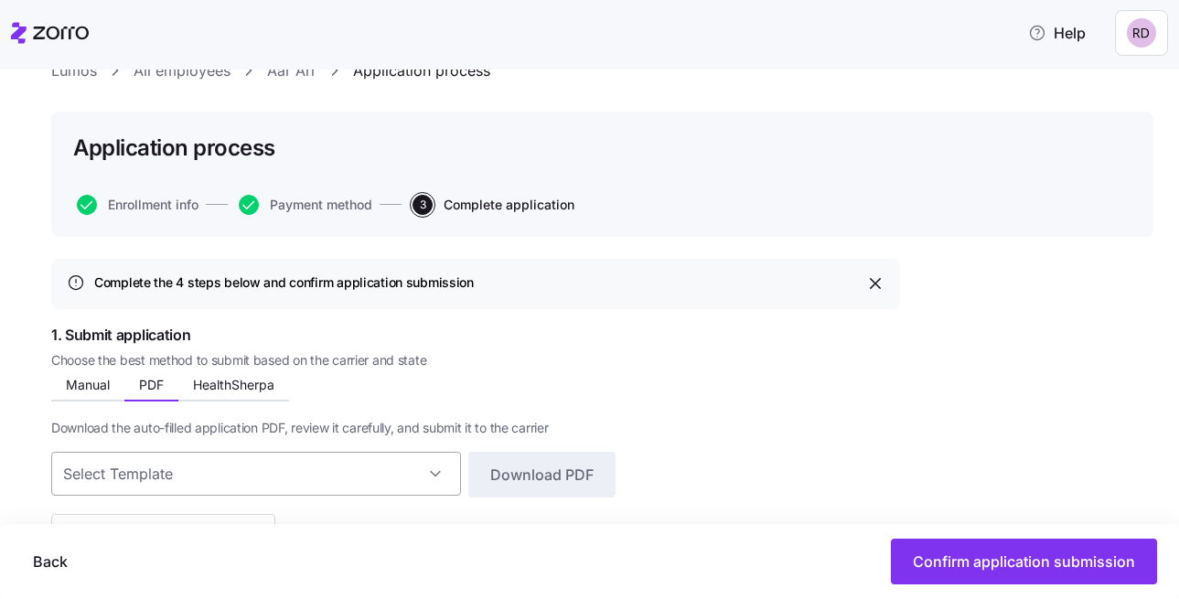
scroll to position [0, 0]
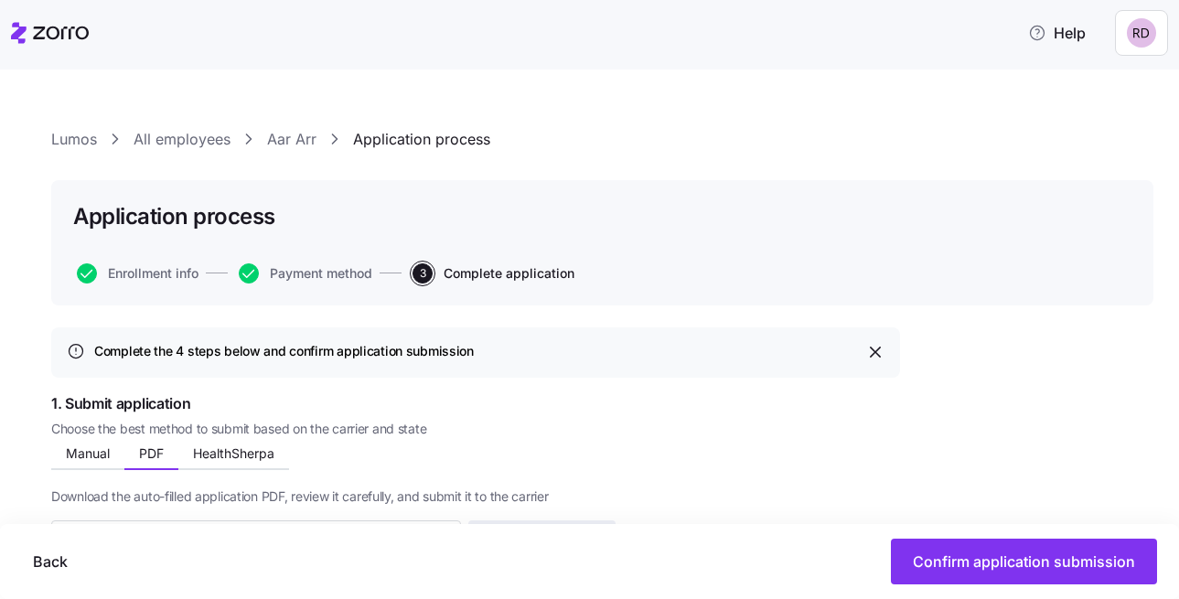
click at [276, 140] on link "Aar Arr" at bounding box center [291, 139] width 49 height 23
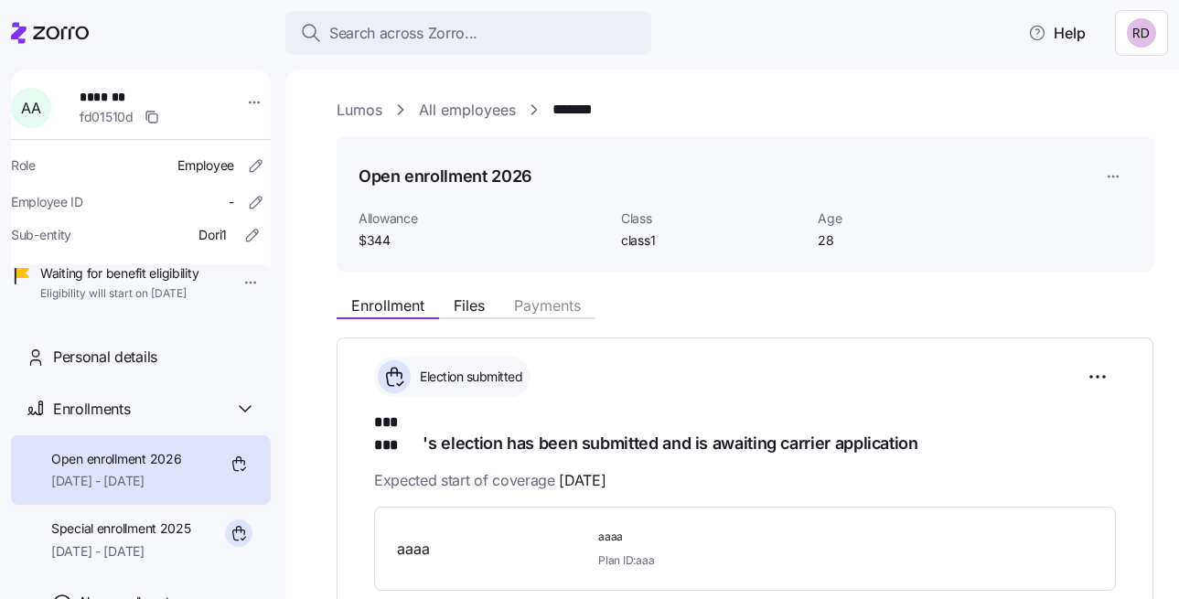
click at [443, 110] on link "All employees" at bounding box center [467, 110] width 97 height 23
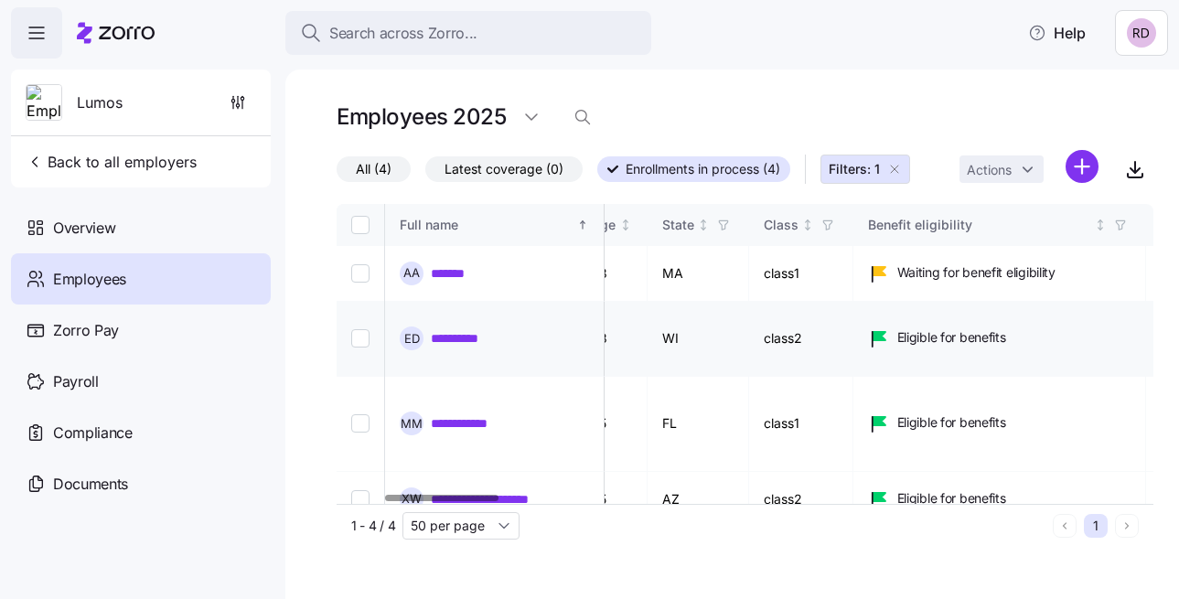
scroll to position [0, 338]
click at [488, 329] on link "**********" at bounding box center [468, 338] width 74 height 18
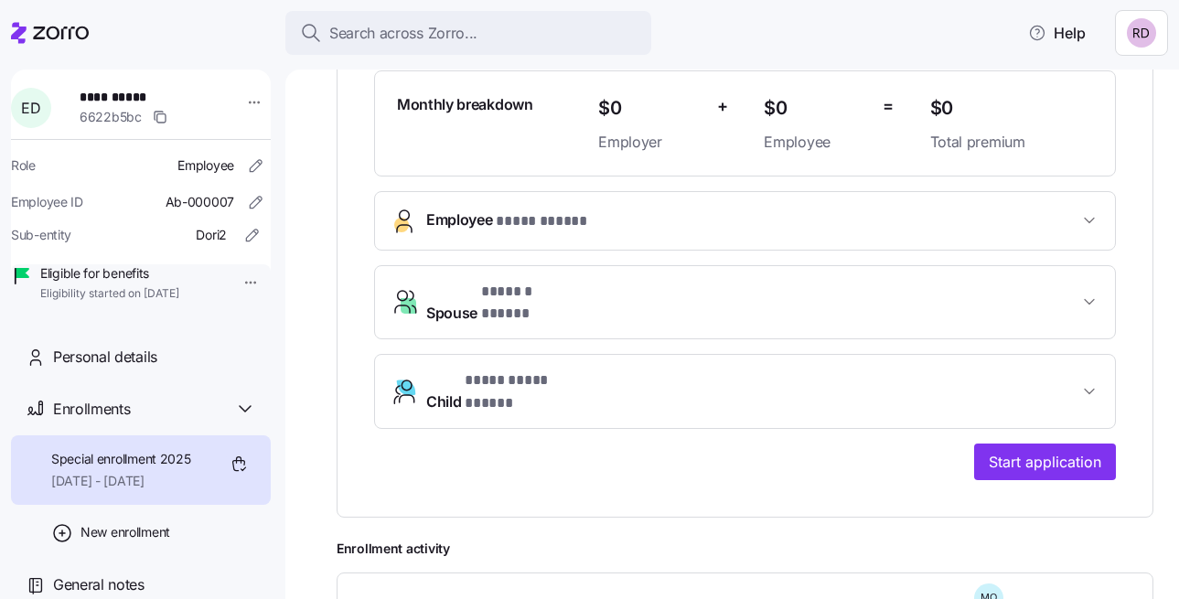
scroll to position [528, 0]
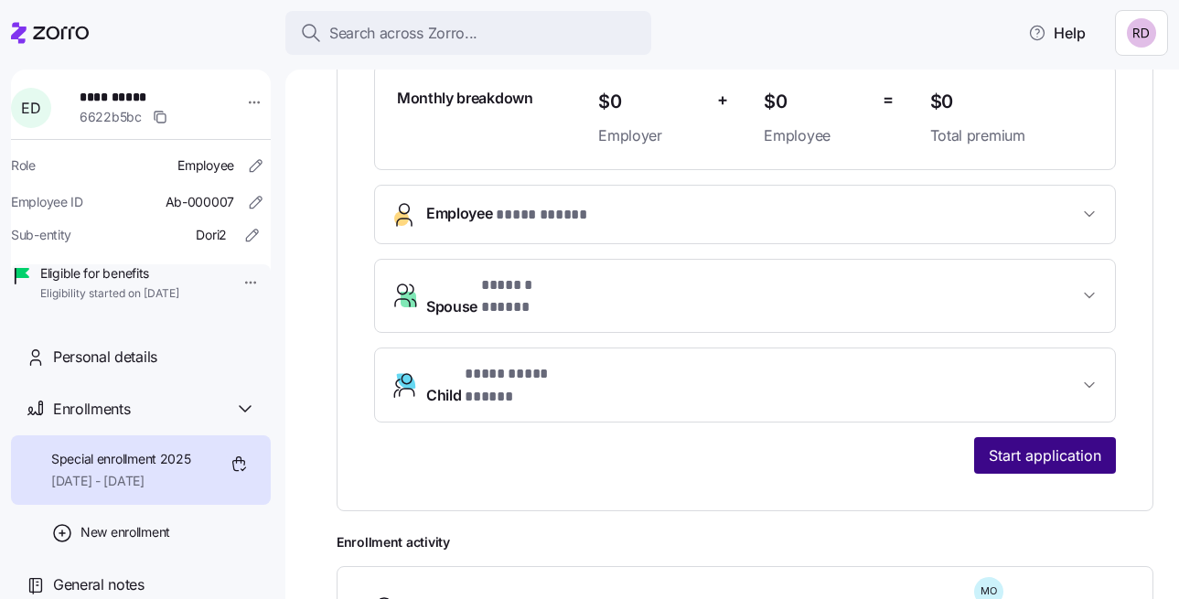
click at [1007, 445] on span "Start application" at bounding box center [1045, 456] width 113 height 22
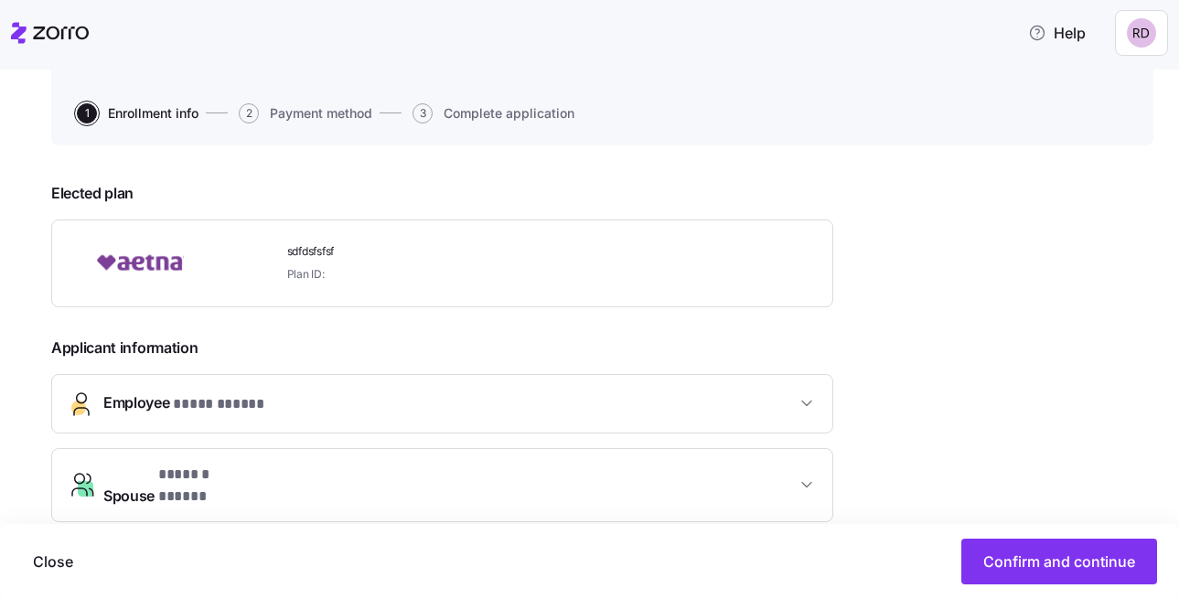
scroll to position [206, 0]
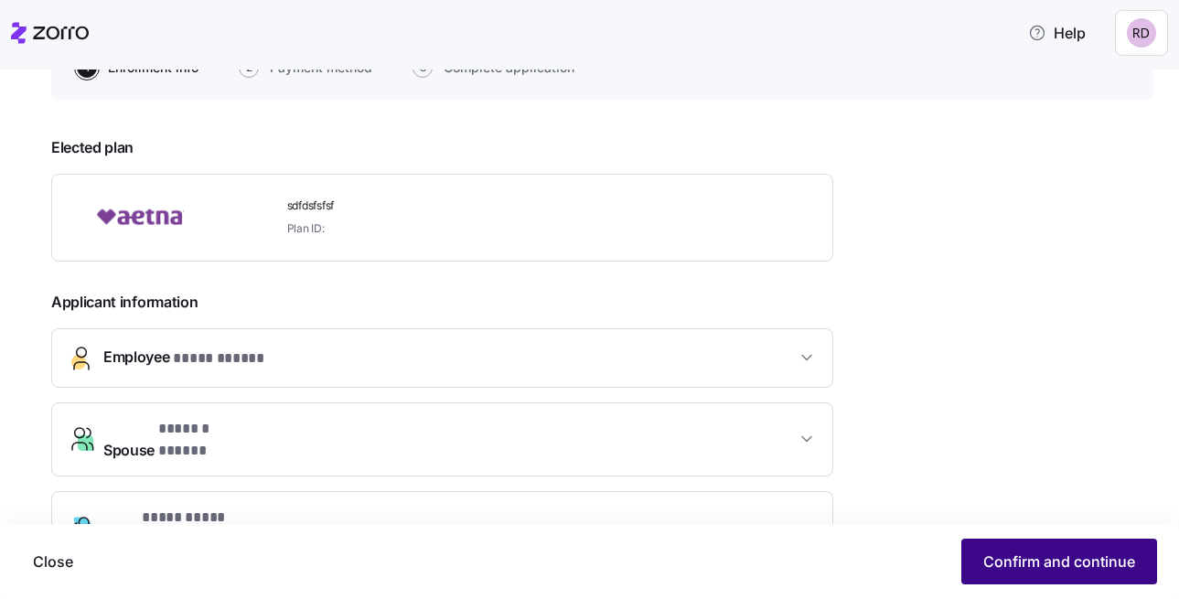
click at [1014, 553] on span "Confirm and continue" at bounding box center [1059, 562] width 152 height 22
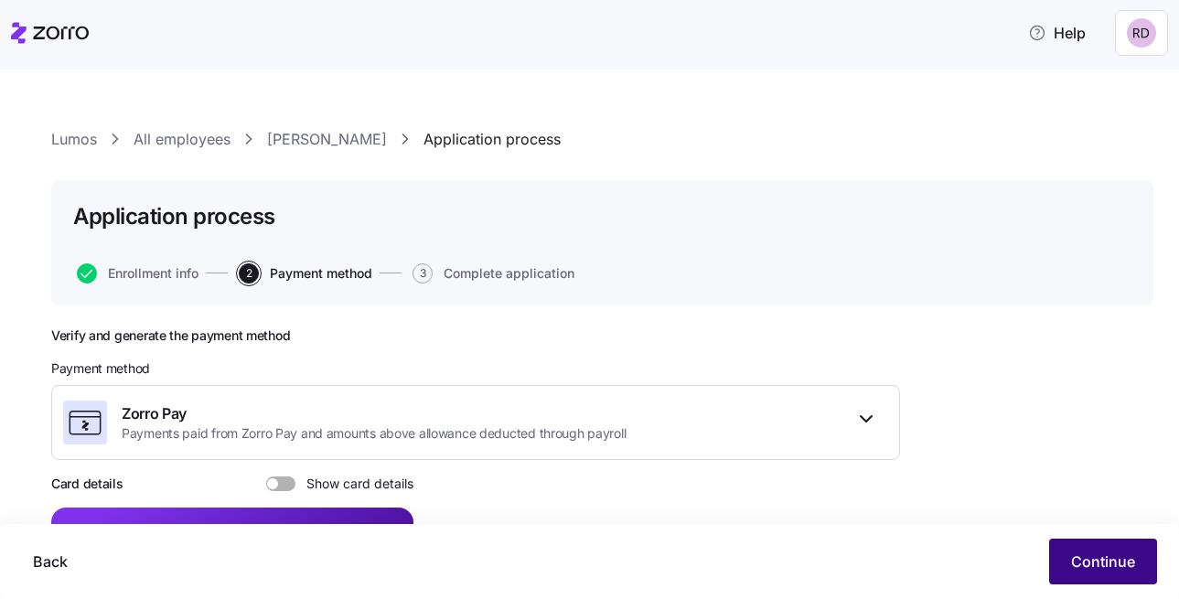
click at [1068, 561] on button "Continue" at bounding box center [1103, 562] width 108 height 46
click at [1098, 572] on span "Continue" at bounding box center [1103, 562] width 64 height 22
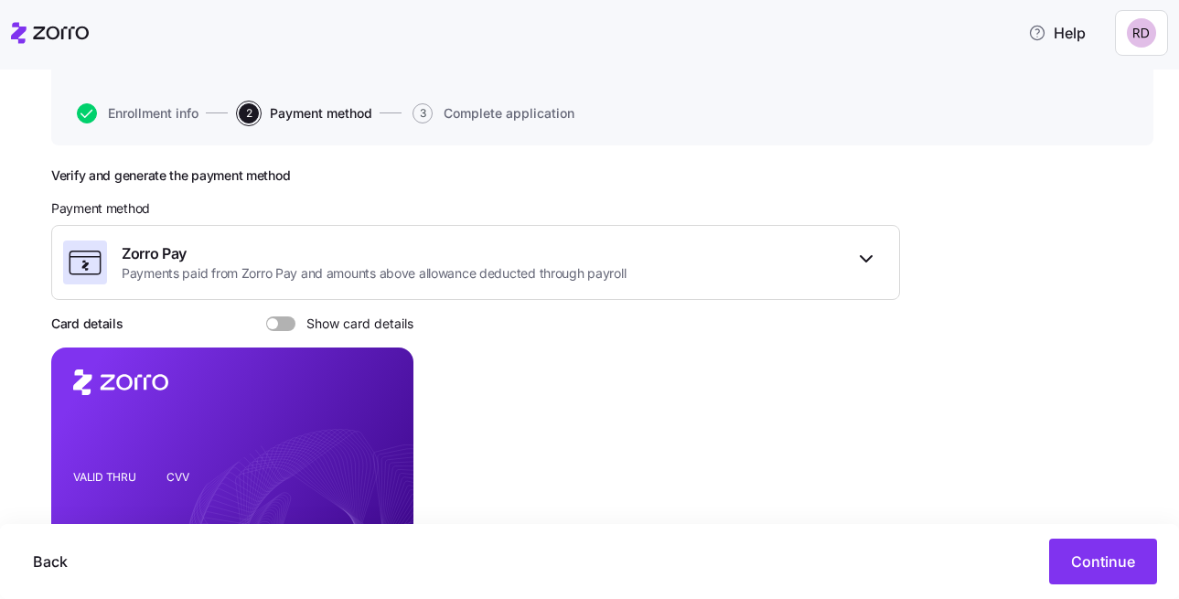
scroll to position [141, 0]
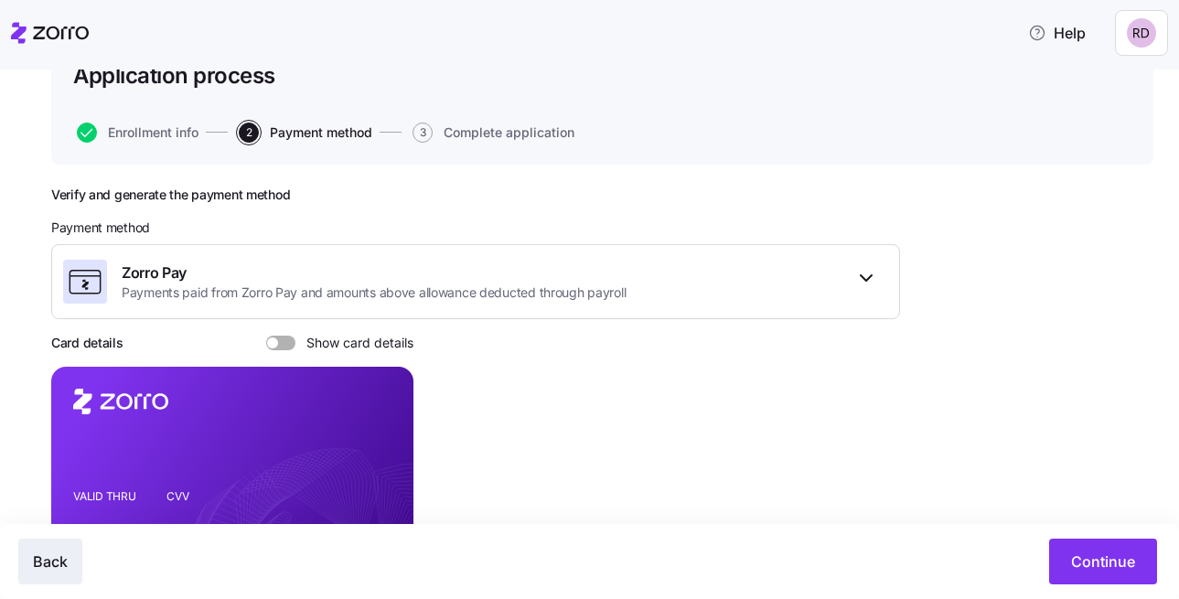
click at [54, 564] on span "Back" at bounding box center [50, 562] width 35 height 22
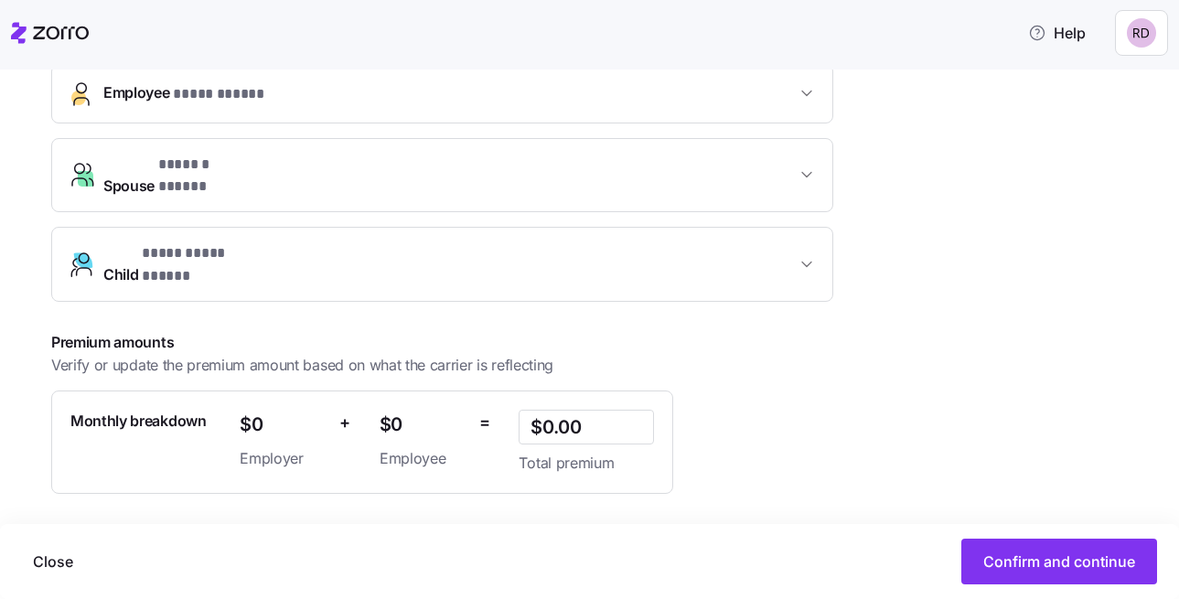
scroll to position [575, 0]
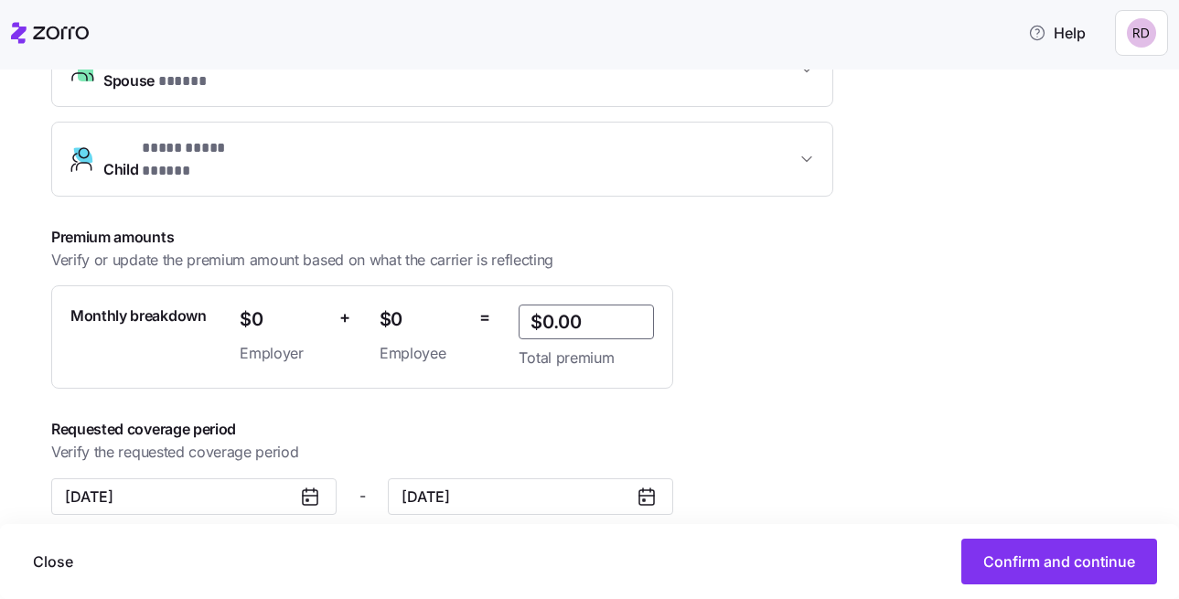
click at [561, 305] on input "$0.00" at bounding box center [586, 322] width 135 height 35
type input "$1.00"
click at [839, 268] on div "Premium amounts Verify or update the premium amount based on what the carrier i…" at bounding box center [475, 307] width 849 height 163
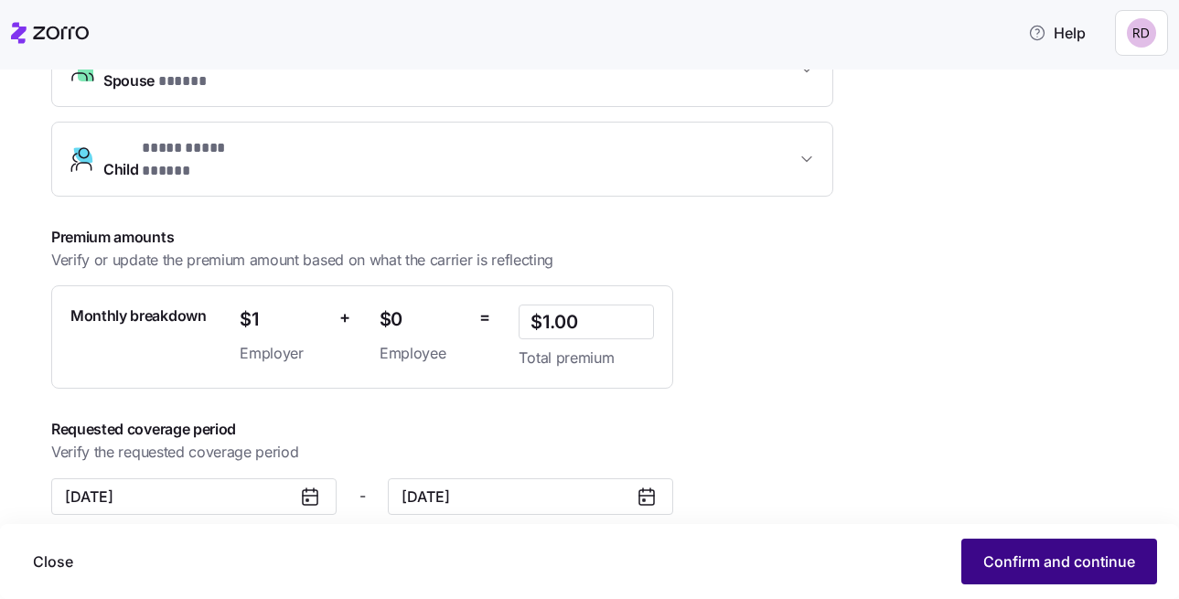
click at [1057, 554] on span "Confirm and continue" at bounding box center [1059, 562] width 152 height 22
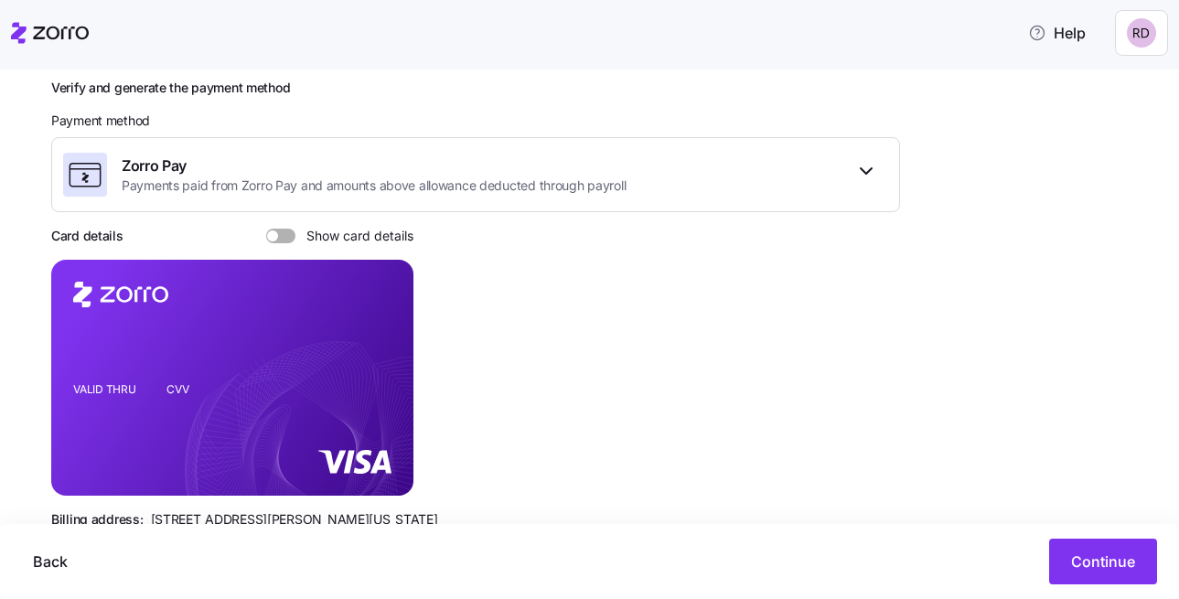
scroll to position [303, 0]
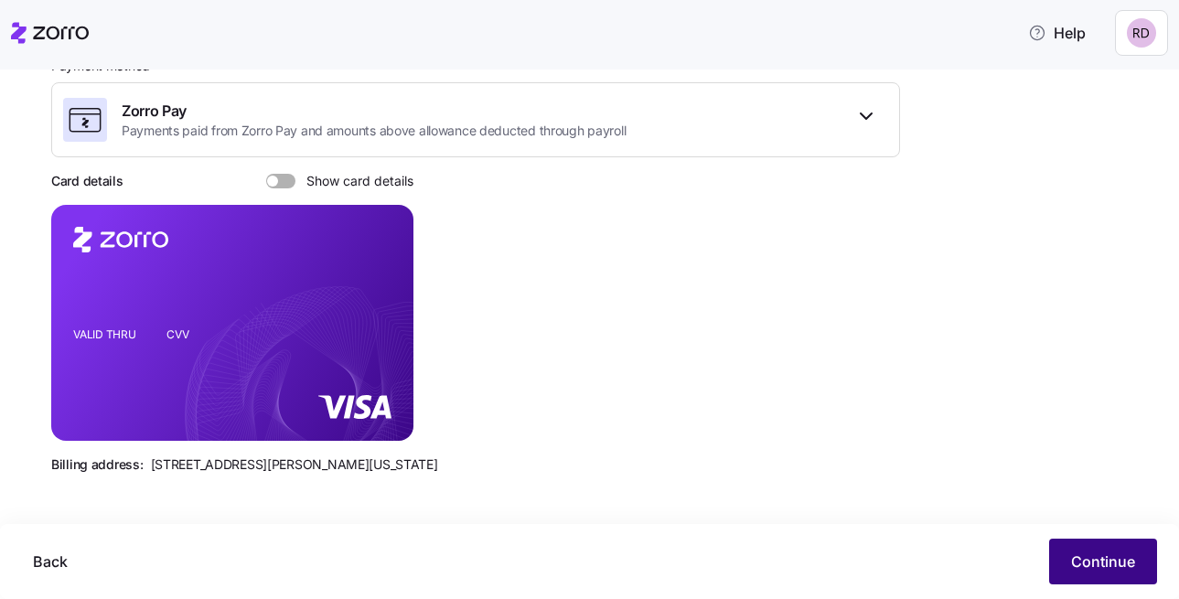
click at [1078, 545] on button "Continue" at bounding box center [1103, 562] width 108 height 46
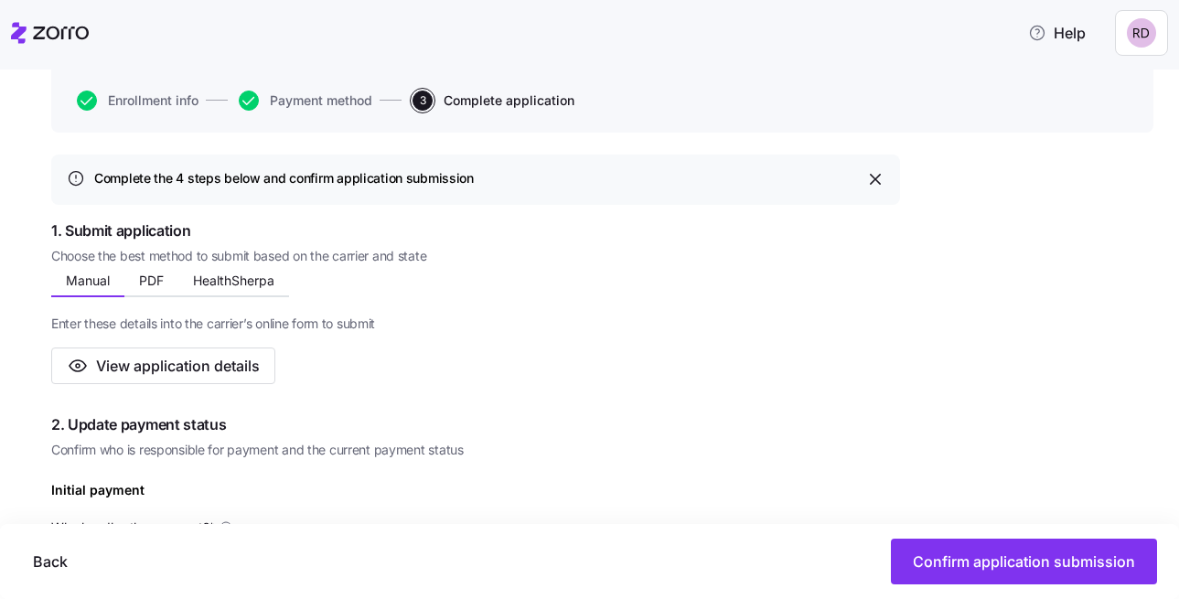
scroll to position [209, 0]
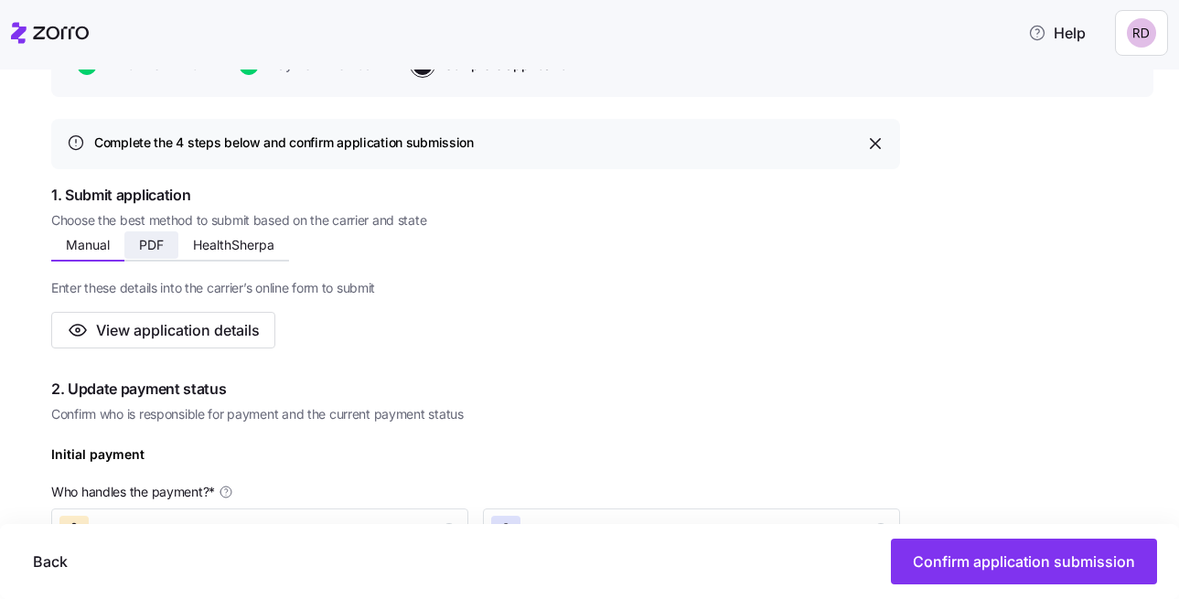
click at [145, 243] on span "PDF" at bounding box center [151, 245] width 25 height 13
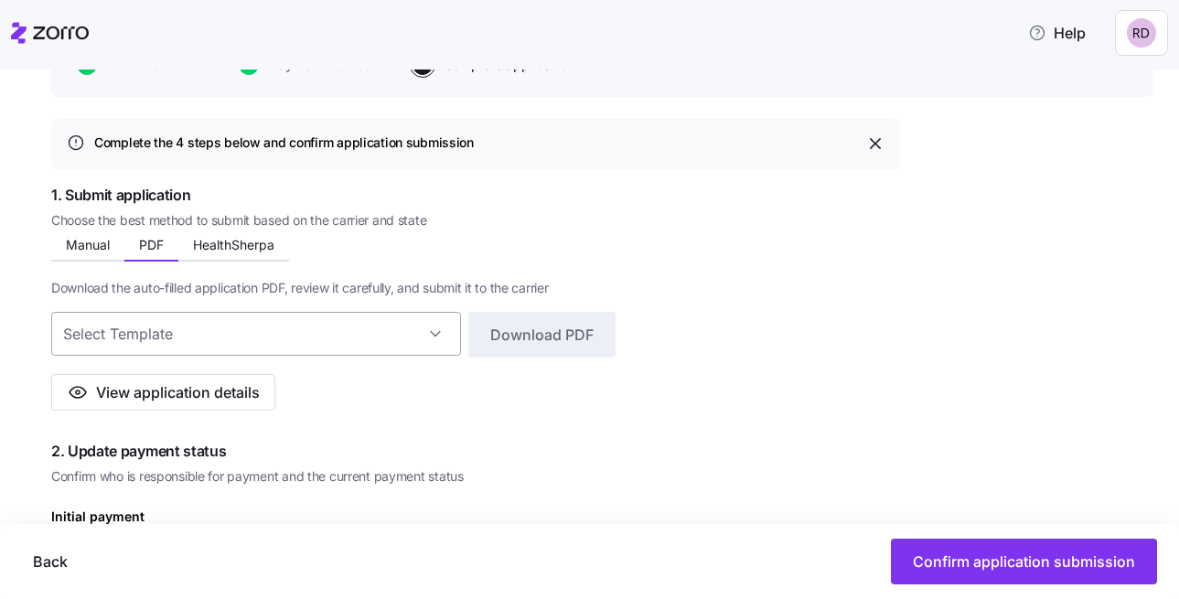
click at [212, 327] on input at bounding box center [256, 334] width 410 height 44
click at [531, 245] on div "Manual PDF HealthSherpa Enter these details into the carrier’s online form to s…" at bounding box center [475, 322] width 849 height 177
click at [410, 340] on input at bounding box center [256, 334] width 410 height 44
click at [754, 198] on span "1. Submit application" at bounding box center [475, 195] width 849 height 23
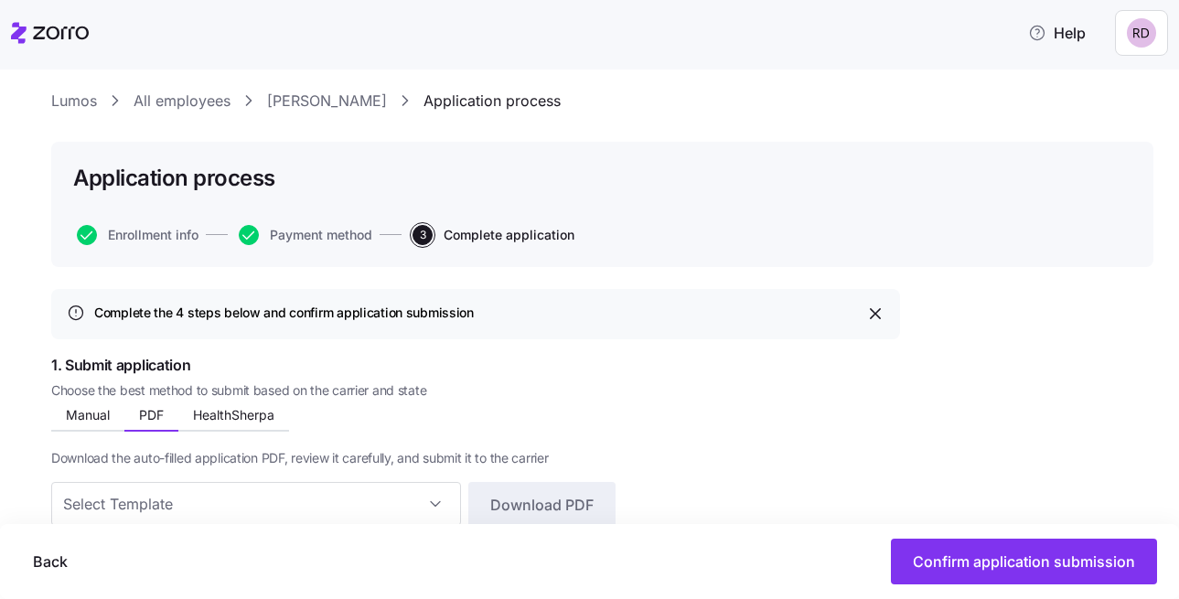
scroll to position [35, 0]
